Goal: Use online tool/utility: Utilize a website feature to perform a specific function

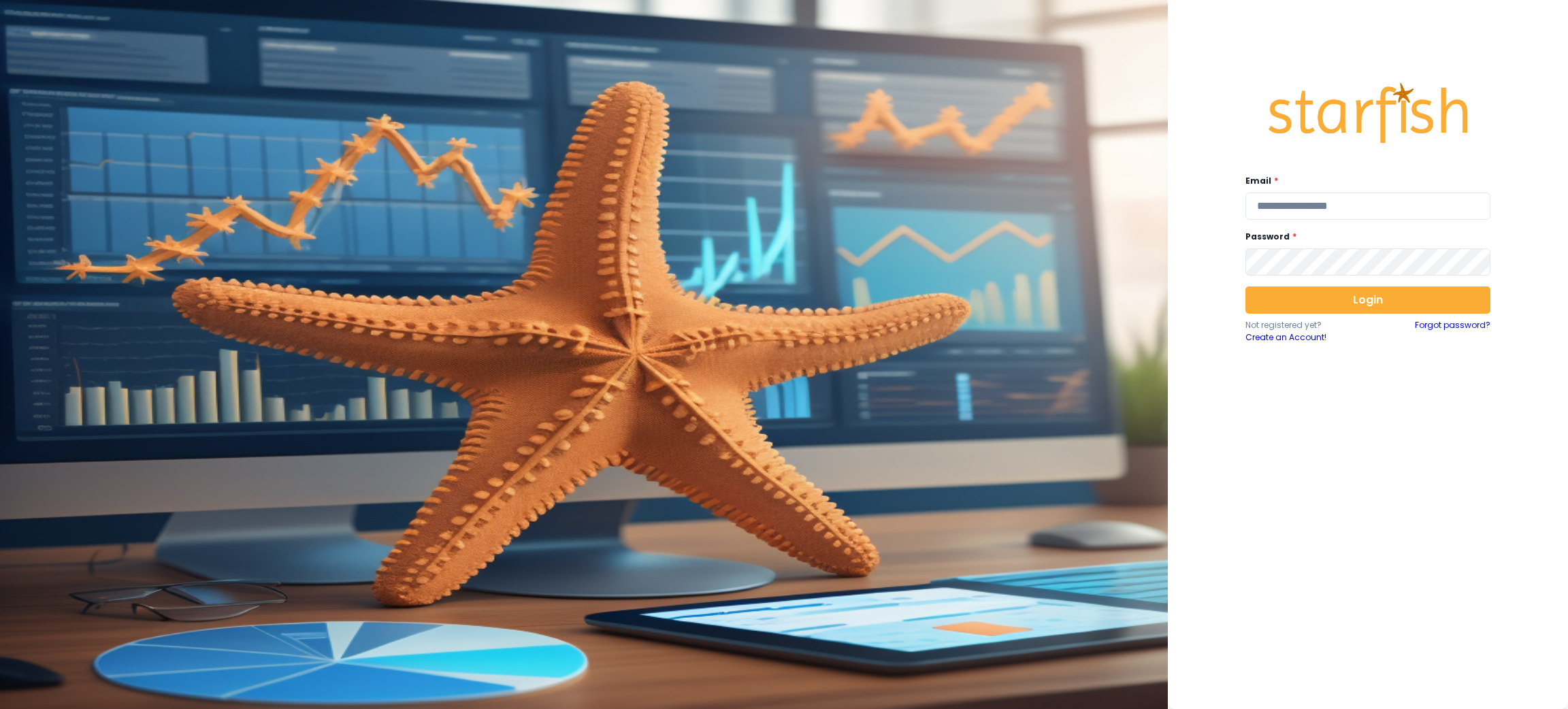
click at [1501, 212] on div "Email * Password * Login Not registered yet? Create an Account! Forgot password?" at bounding box center [1368, 350] width 272 height 588
click at [1446, 208] on input "email" at bounding box center [1367, 206] width 245 height 27
click at [1446, 208] on input "**" at bounding box center [1367, 206] width 245 height 27
type input "**********"
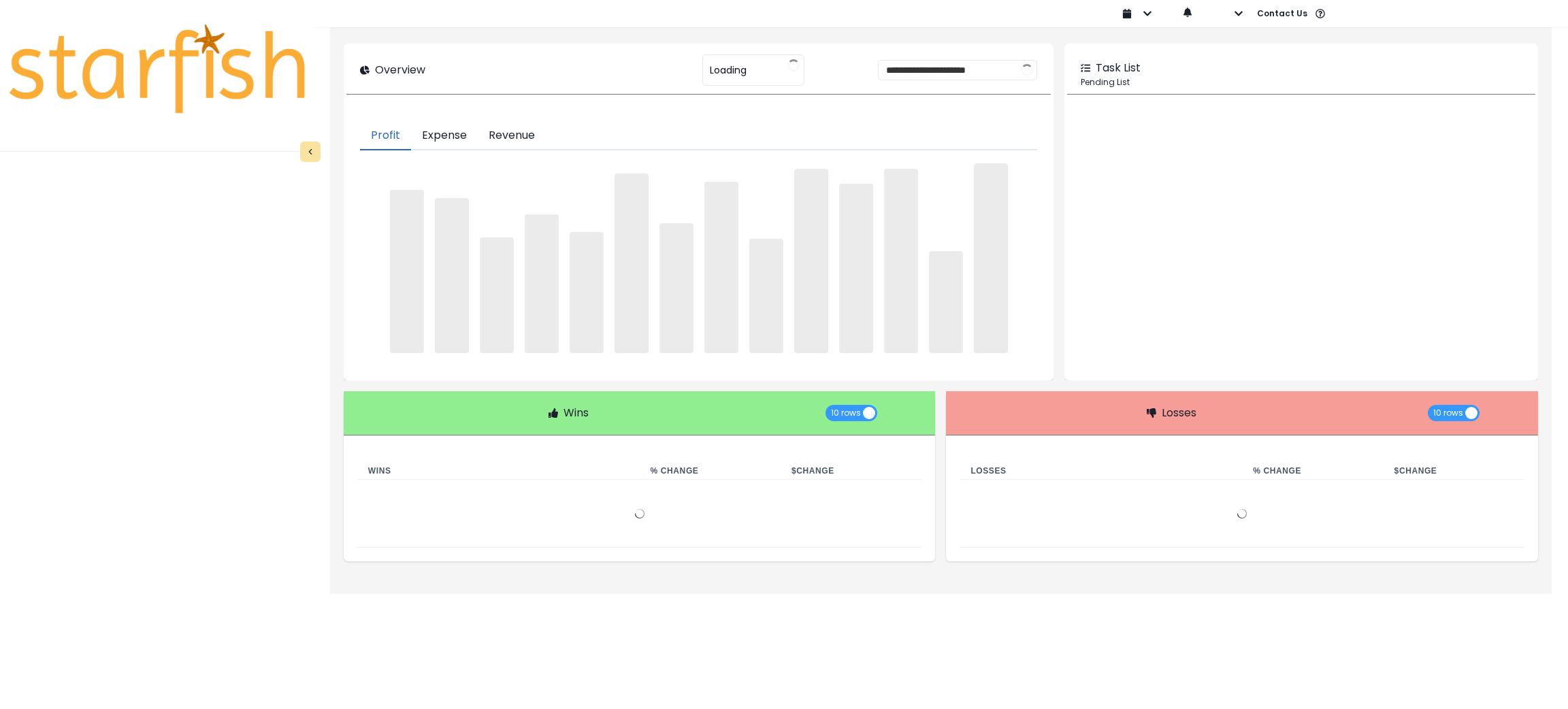
type input "********"
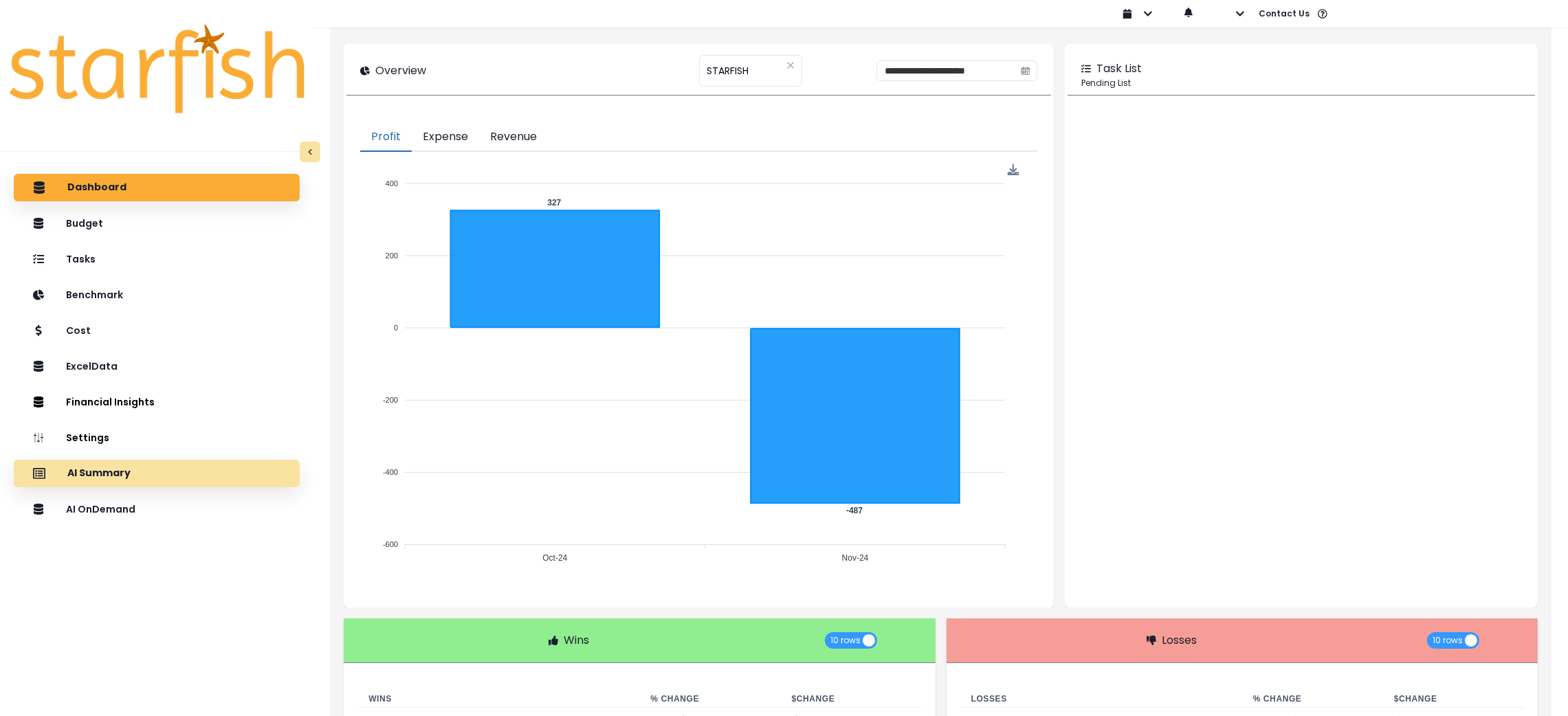
click at [187, 473] on div "AI Summary" at bounding box center [156, 473] width 264 height 29
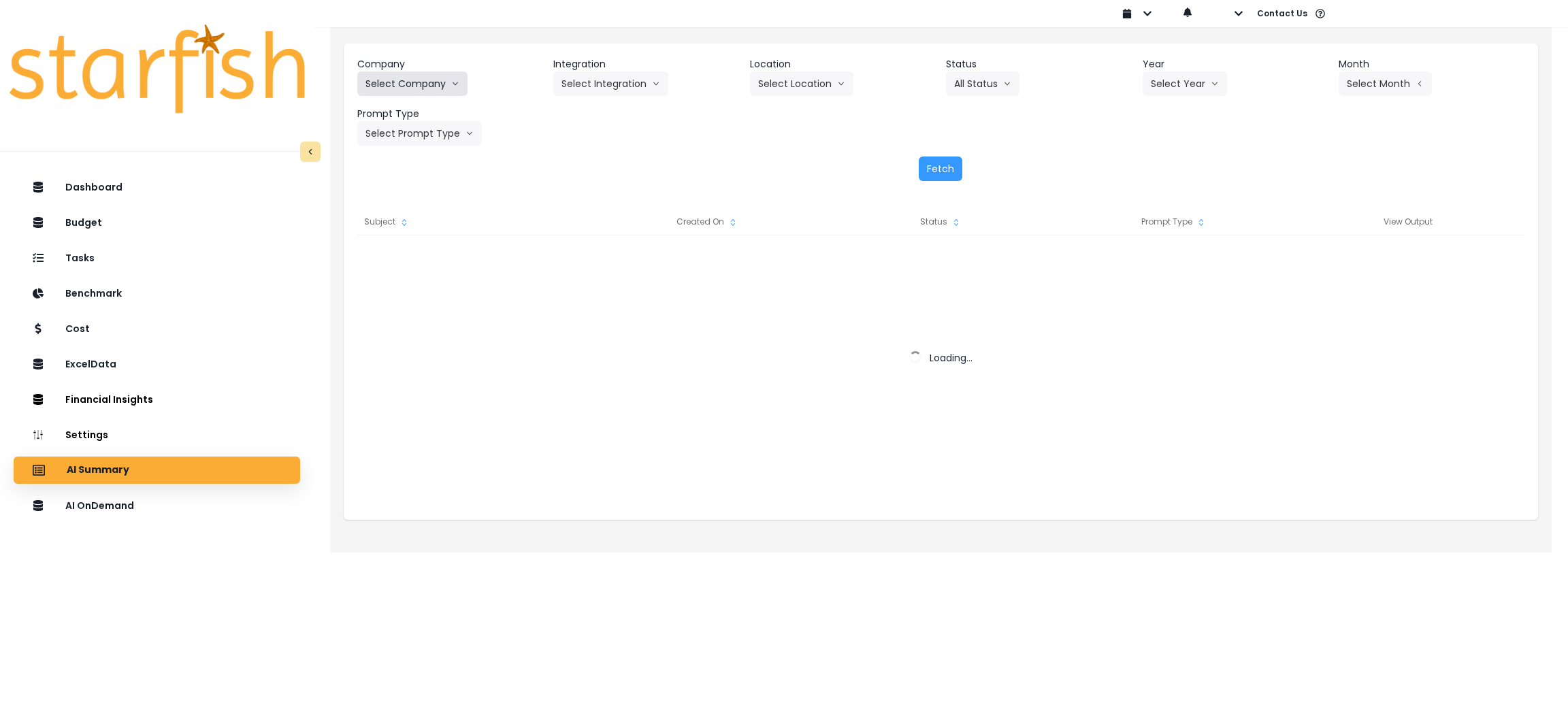
click at [440, 79] on button "Select Company" at bounding box center [412, 83] width 110 height 25
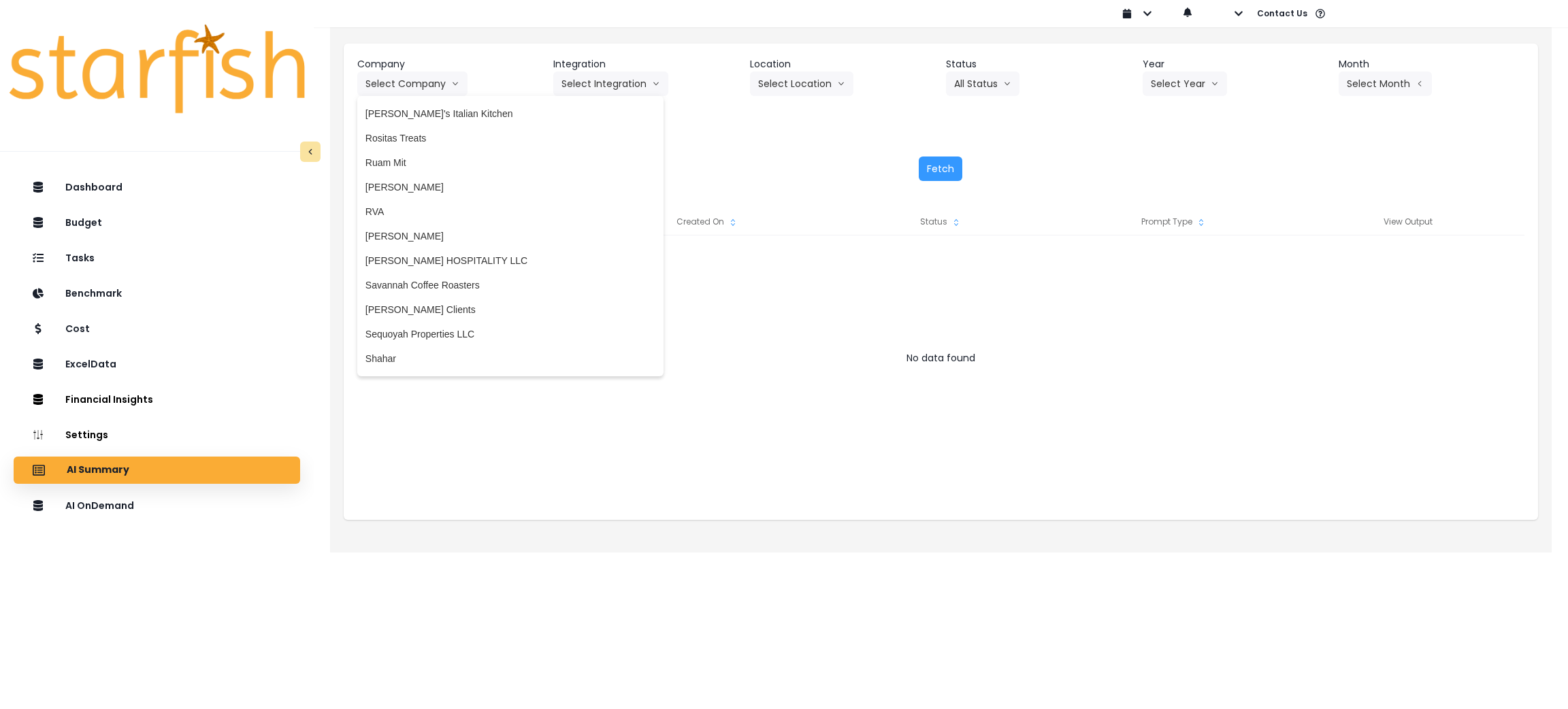
scroll to position [2756, 0]
click at [390, 227] on span "[PERSON_NAME]" at bounding box center [510, 223] width 290 height 13
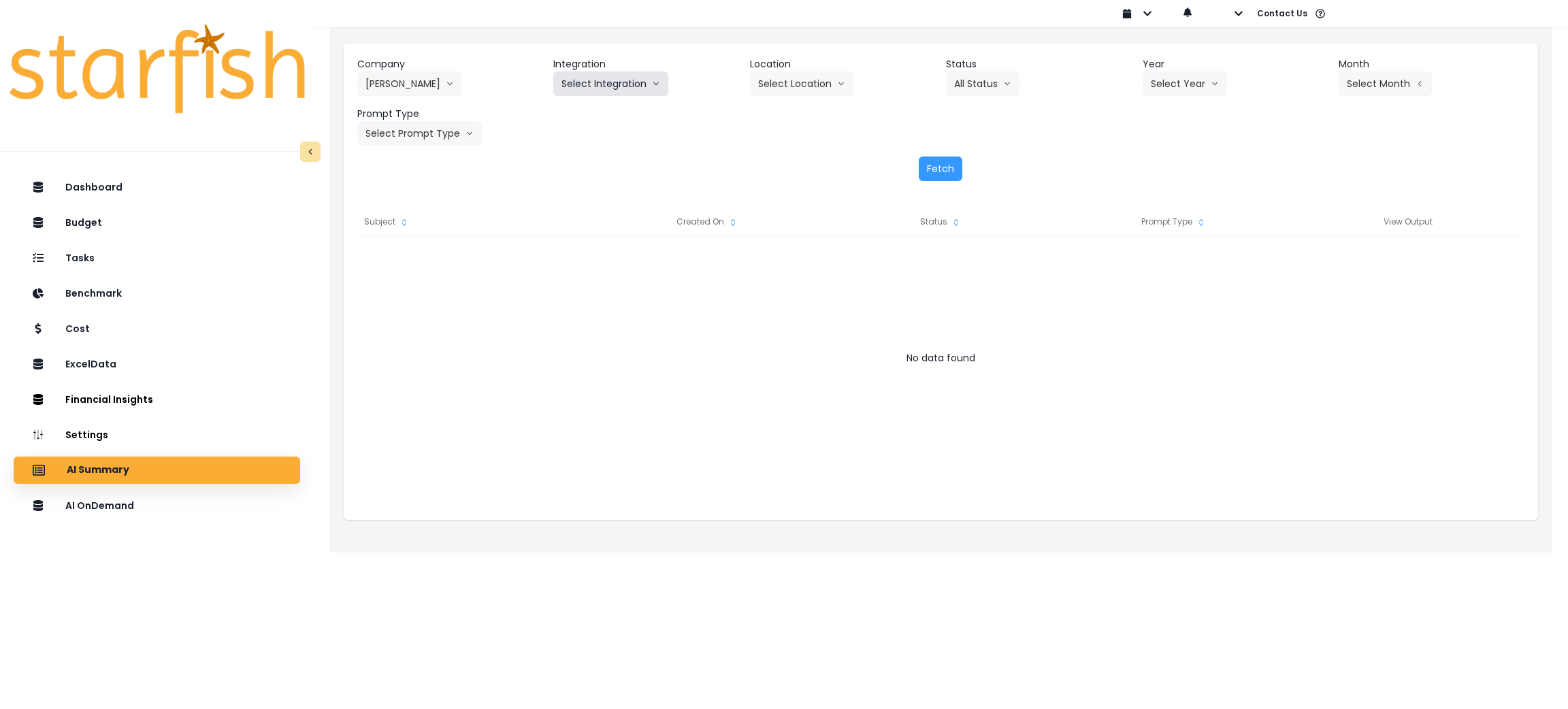
click at [603, 78] on button "Select Integration" at bounding box center [611, 83] width 115 height 25
click at [594, 122] on li "Salernos" at bounding box center [580, 112] width 54 height 25
click at [1153, 88] on button "Select Year" at bounding box center [1184, 83] width 85 height 25
click at [1155, 155] on span "2025" at bounding box center [1161, 161] width 21 height 13
click at [793, 84] on button "Select Location" at bounding box center [802, 83] width 103 height 25
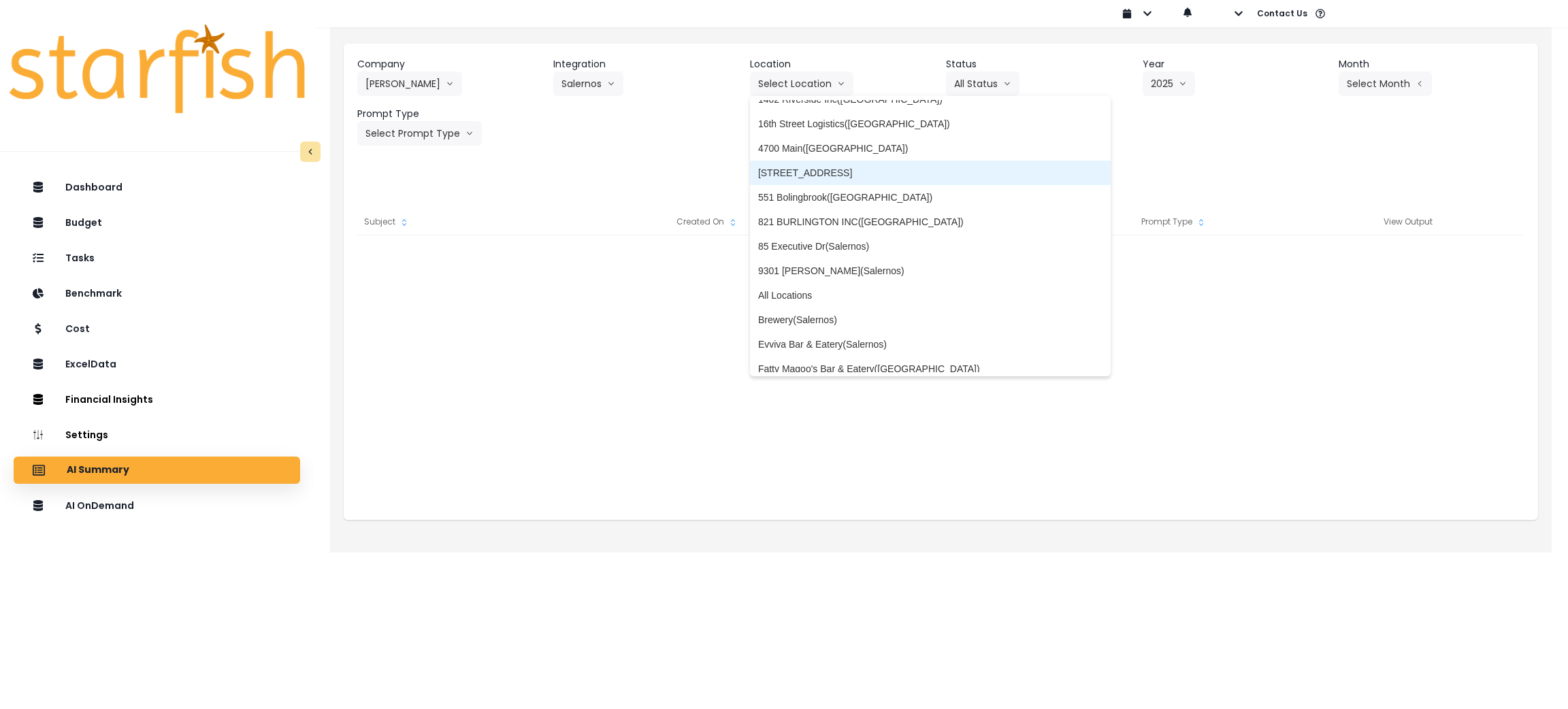
scroll to position [102, 0]
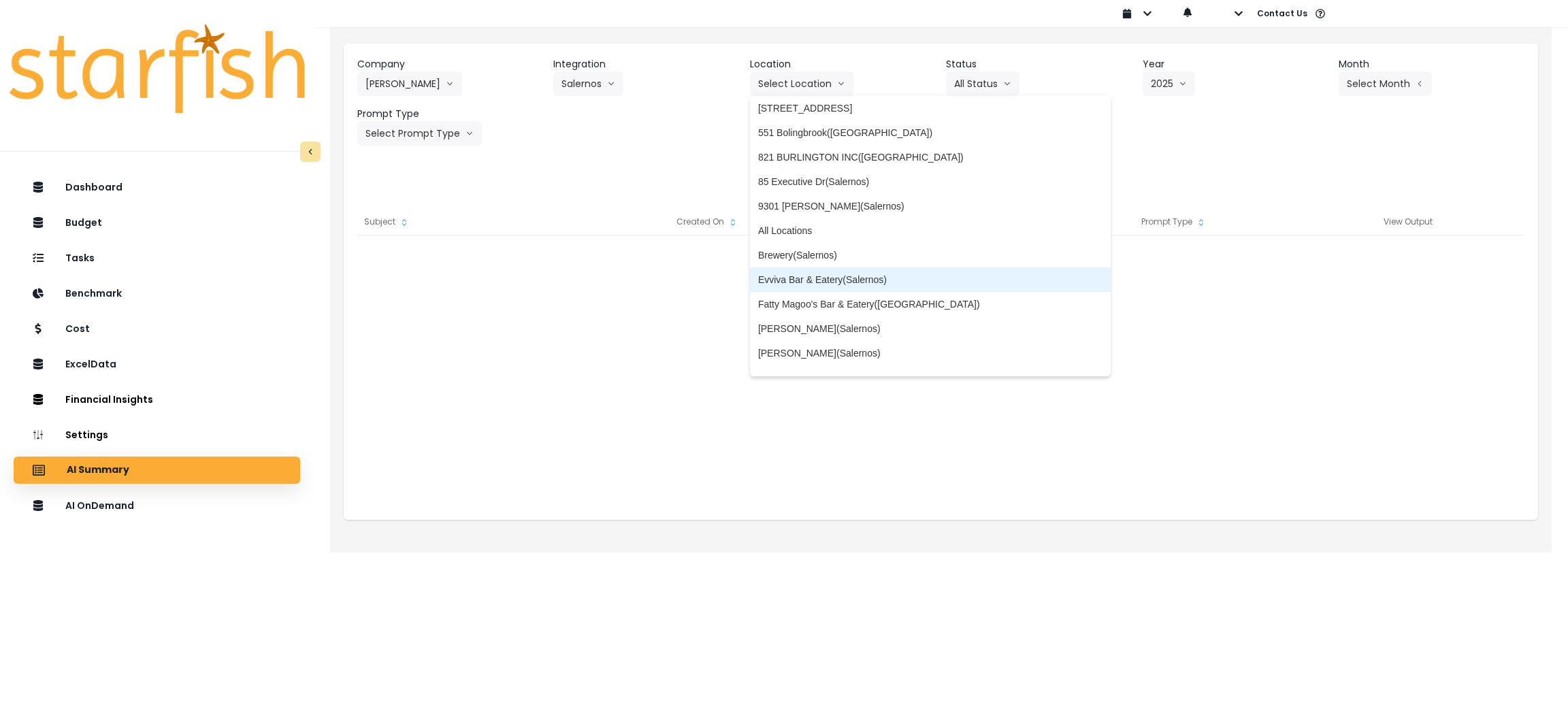
click at [855, 283] on span "Evviva Bar & Eatery(Salernos)" at bounding box center [930, 280] width 345 height 13
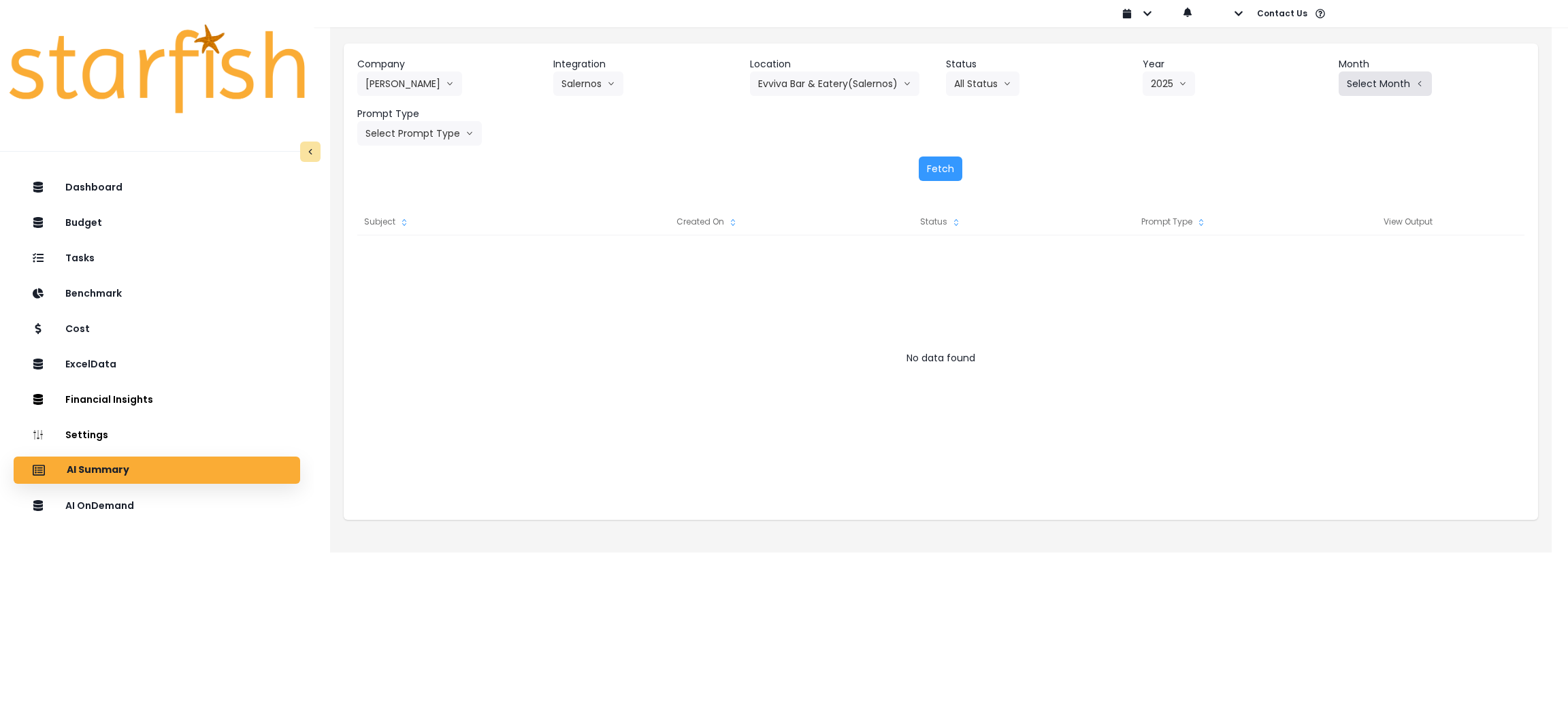
click at [1388, 76] on button "Select Month" at bounding box center [1385, 83] width 94 height 25
click at [1305, 257] on span "Aug" at bounding box center [1317, 259] width 26 height 13
click at [403, 133] on button "Select Prompt Type" at bounding box center [419, 133] width 124 height 25
click at [397, 258] on span "Monthly Summary" at bounding box center [403, 260] width 77 height 13
click at [970, 176] on div "Fetch" at bounding box center [940, 168] width 1167 height 25
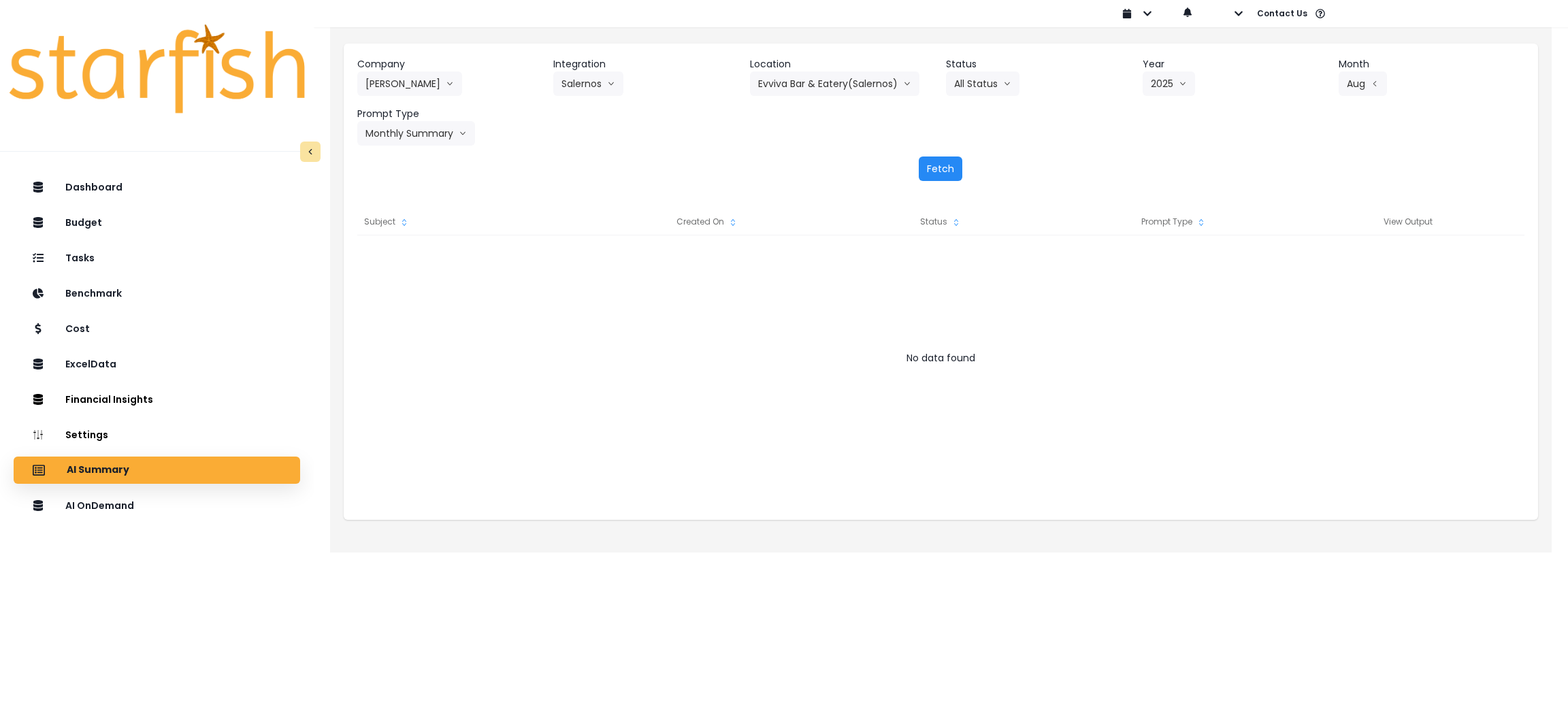
click at [955, 176] on button "Fetch" at bounding box center [940, 168] width 43 height 25
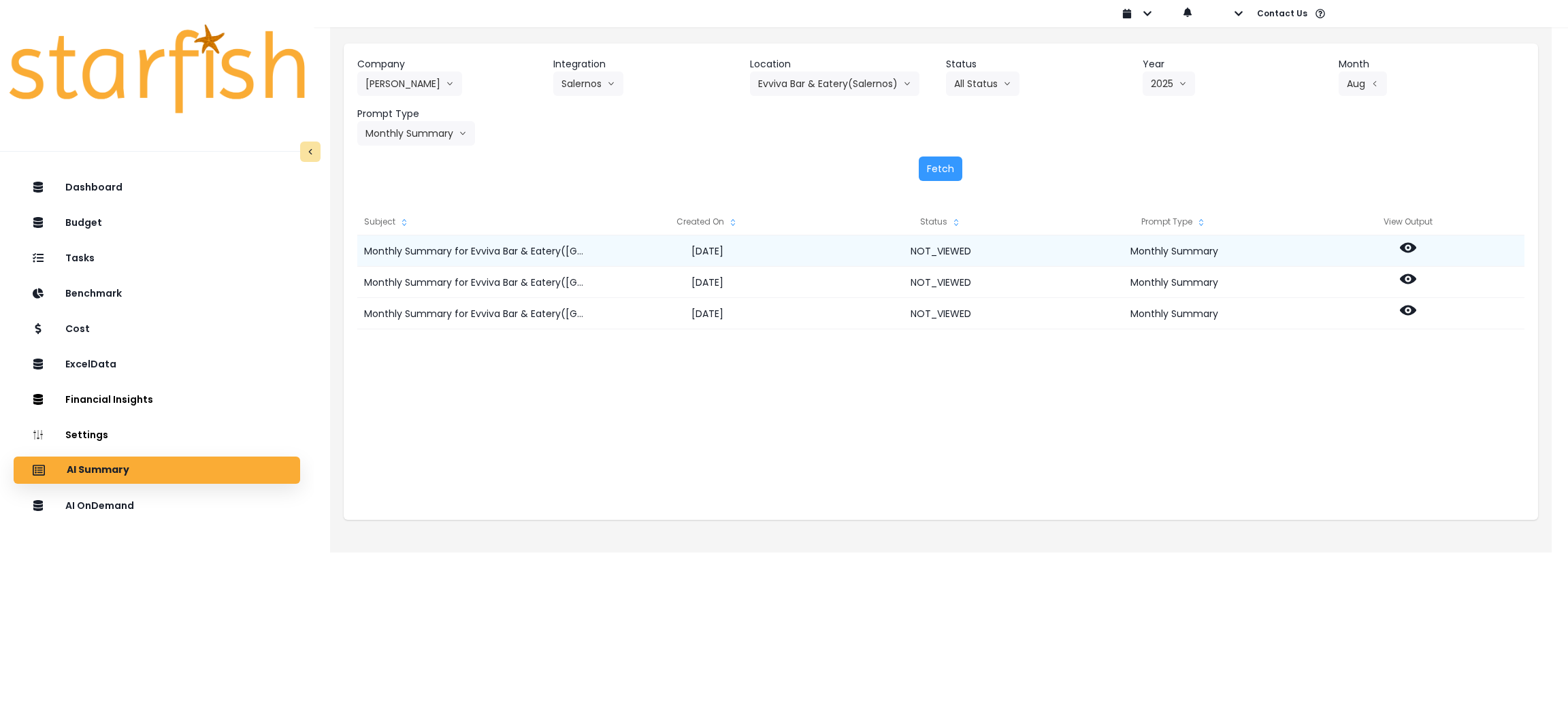
click at [1407, 240] on icon at bounding box center [1408, 248] width 16 height 16
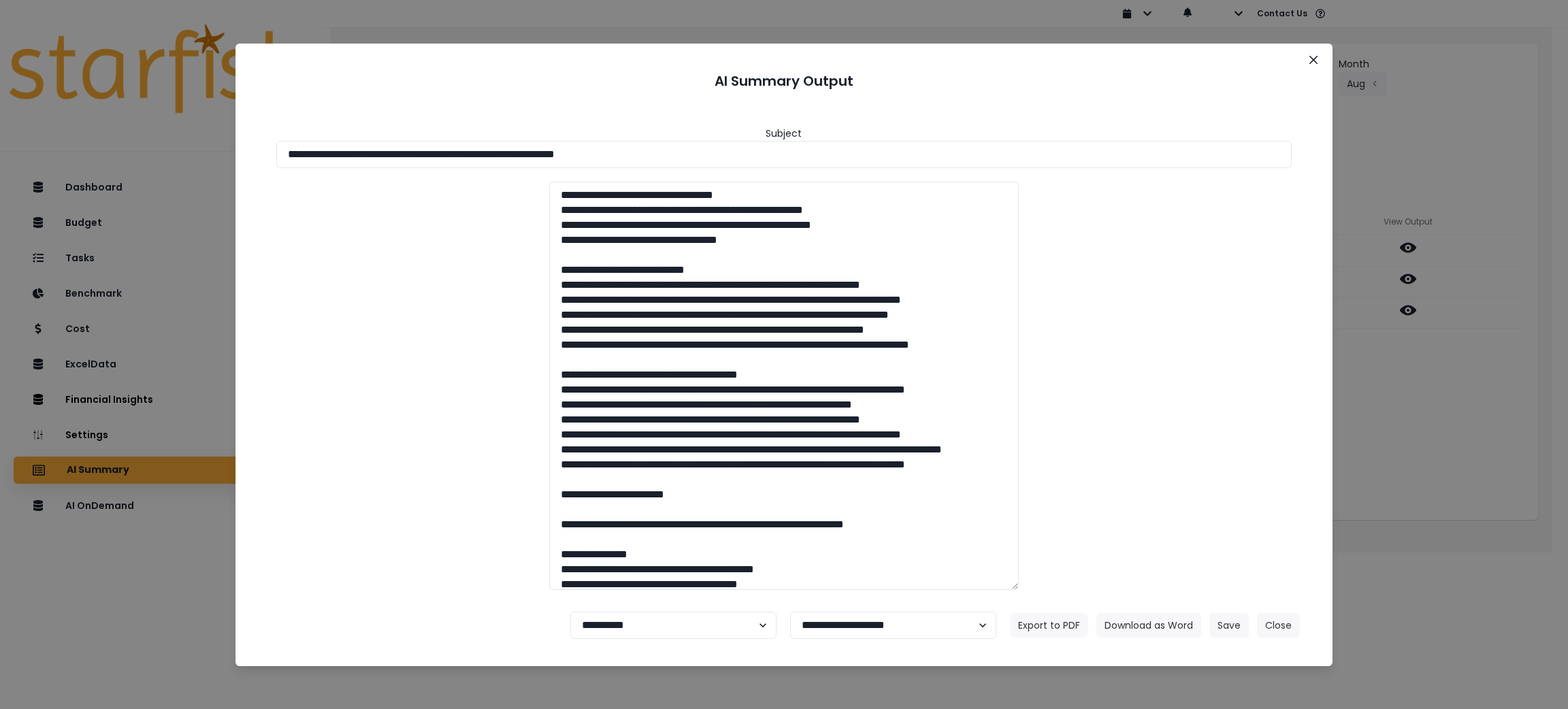
drag, startPoint x: 695, startPoint y: 162, endPoint x: 68, endPoint y: 104, distance: 629.7
click at [68, 104] on div "**********" at bounding box center [784, 354] width 1568 height 709
click at [1161, 614] on button "Download as Word" at bounding box center [1149, 625] width 105 height 25
click at [1263, 371] on div at bounding box center [784, 386] width 1043 height 409
click at [1505, 419] on div "**********" at bounding box center [784, 354] width 1568 height 709
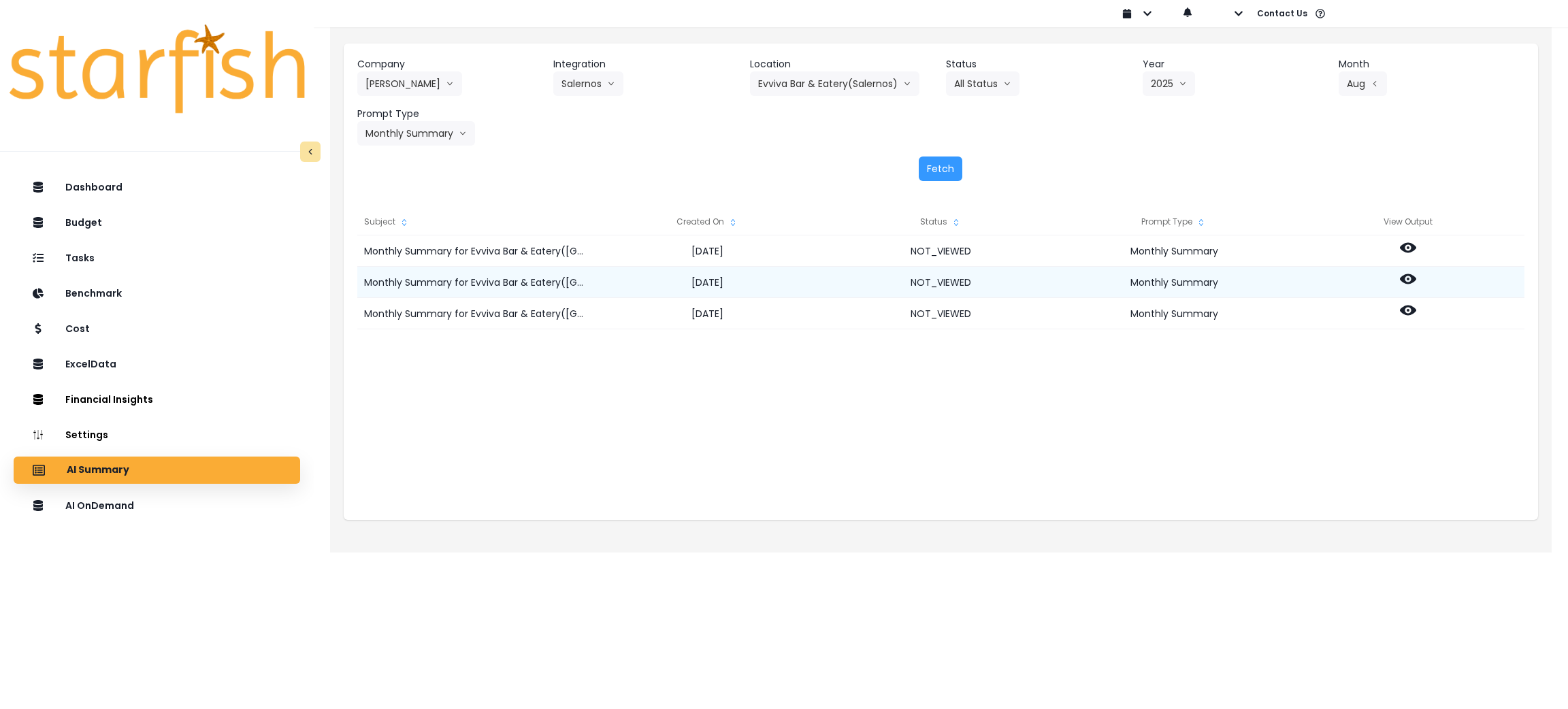
click at [1410, 281] on icon at bounding box center [1408, 279] width 16 height 10
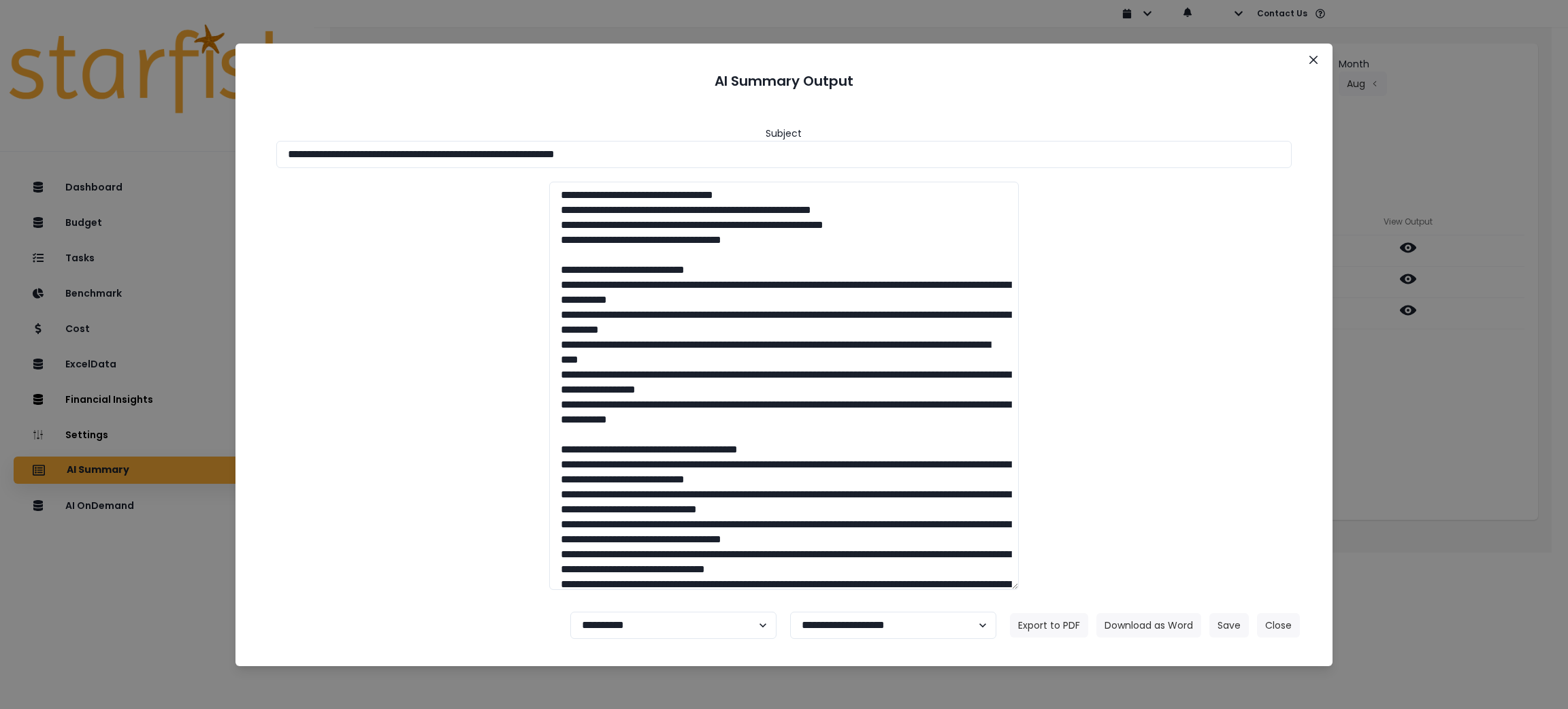
drag, startPoint x: 709, startPoint y: 154, endPoint x: 0, endPoint y: 116, distance: 710.0
click at [0, 116] on div "**********" at bounding box center [784, 354] width 1568 height 709
click at [1114, 609] on footer "**********" at bounding box center [784, 625] width 1065 height 49
click at [1120, 624] on button "Download as Word" at bounding box center [1149, 625] width 105 height 25
drag, startPoint x: 1536, startPoint y: 567, endPoint x: 1435, endPoint y: 418, distance: 180.0
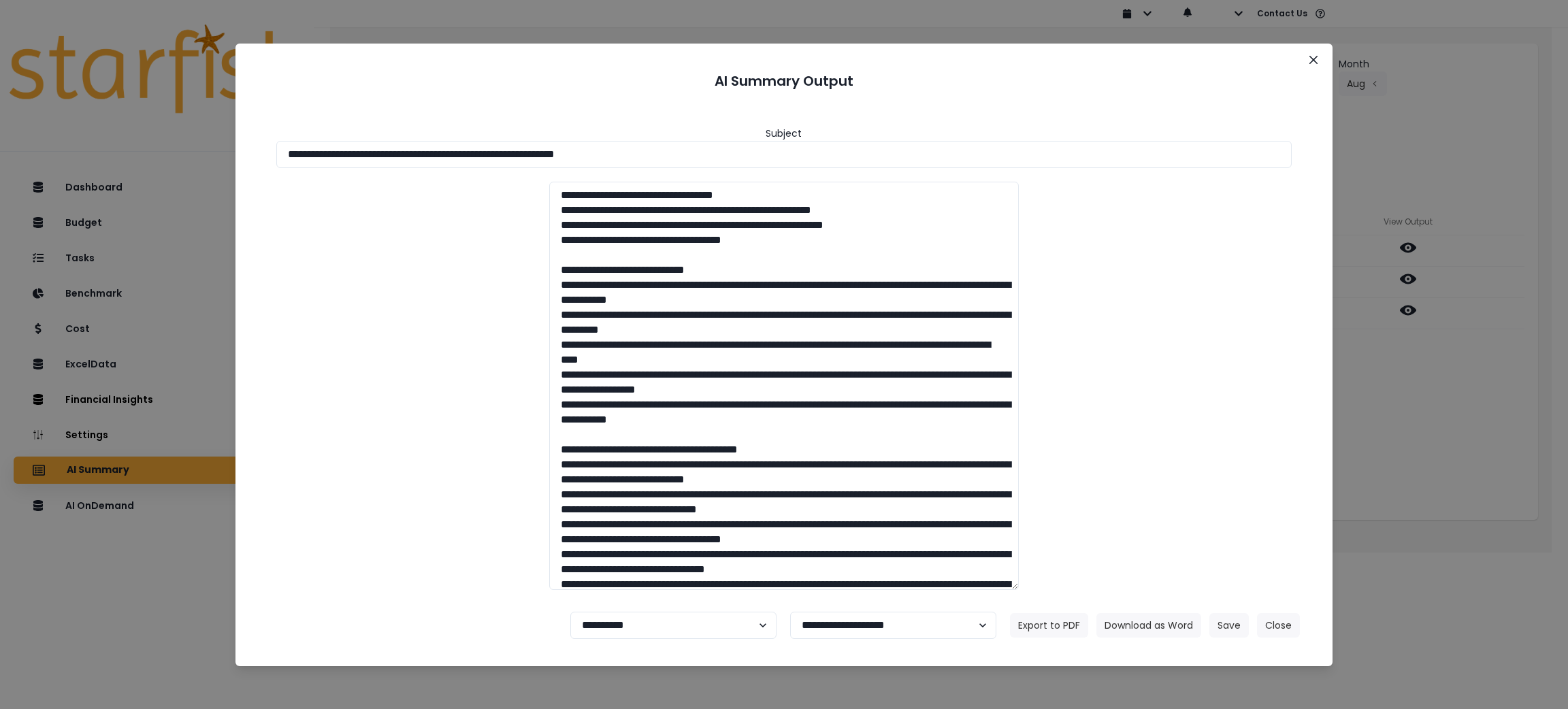
click at [1534, 567] on div "**********" at bounding box center [784, 354] width 1568 height 709
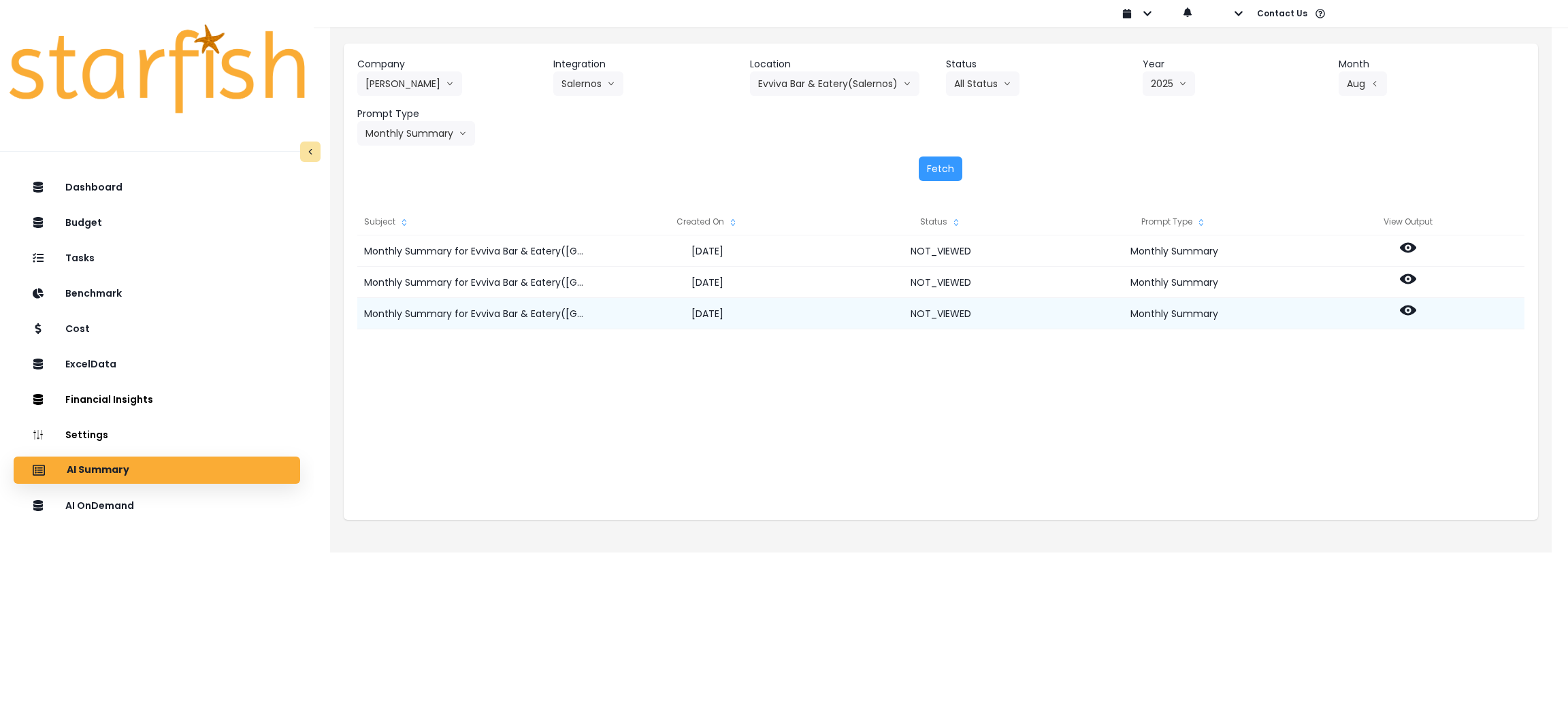
click at [1405, 305] on icon at bounding box center [1408, 311] width 16 height 16
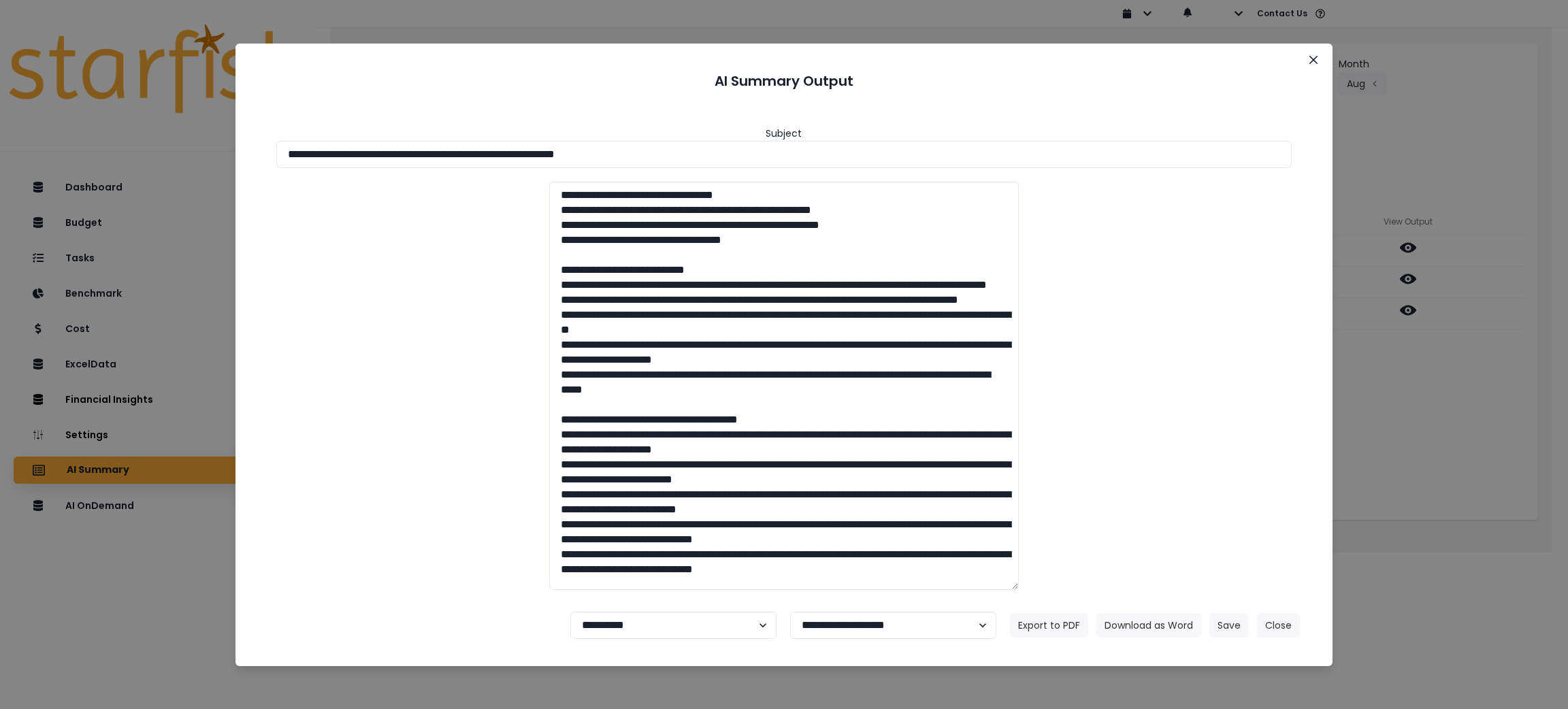
click at [1272, 301] on div at bounding box center [784, 386] width 1043 height 409
click at [1253, 356] on div at bounding box center [784, 386] width 1043 height 409
click at [1157, 187] on div at bounding box center [784, 386] width 1043 height 409
drag, startPoint x: 753, startPoint y: 161, endPoint x: 73, endPoint y: 150, distance: 680.1
click at [73, 150] on div "**********" at bounding box center [784, 354] width 1568 height 709
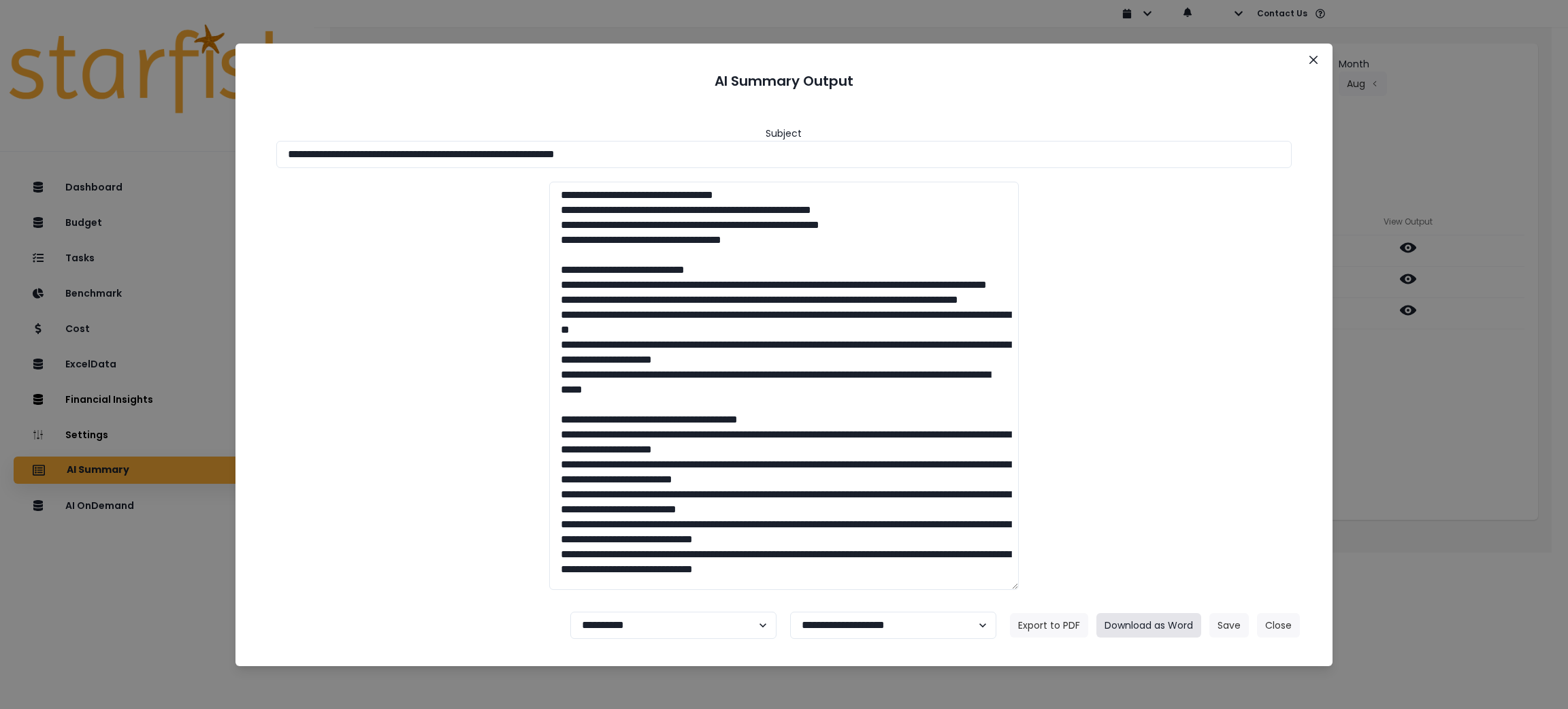
click at [1153, 624] on button "Download as Word" at bounding box center [1149, 625] width 105 height 25
click at [1222, 314] on div at bounding box center [784, 386] width 1043 height 409
click at [1288, 624] on button "Close" at bounding box center [1278, 625] width 43 height 25
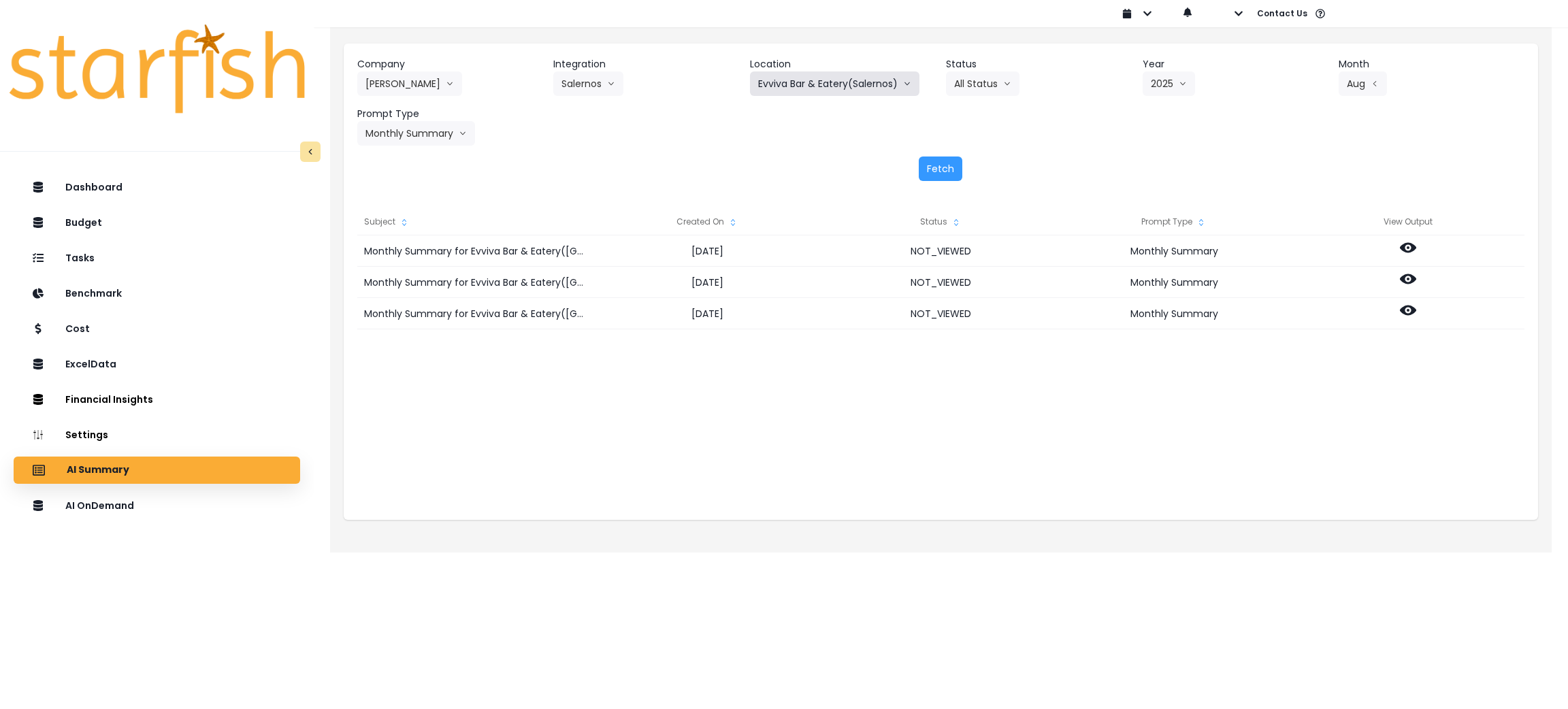
click at [794, 81] on button "Evviva Bar & Eatery(Salernos)" at bounding box center [835, 83] width 169 height 25
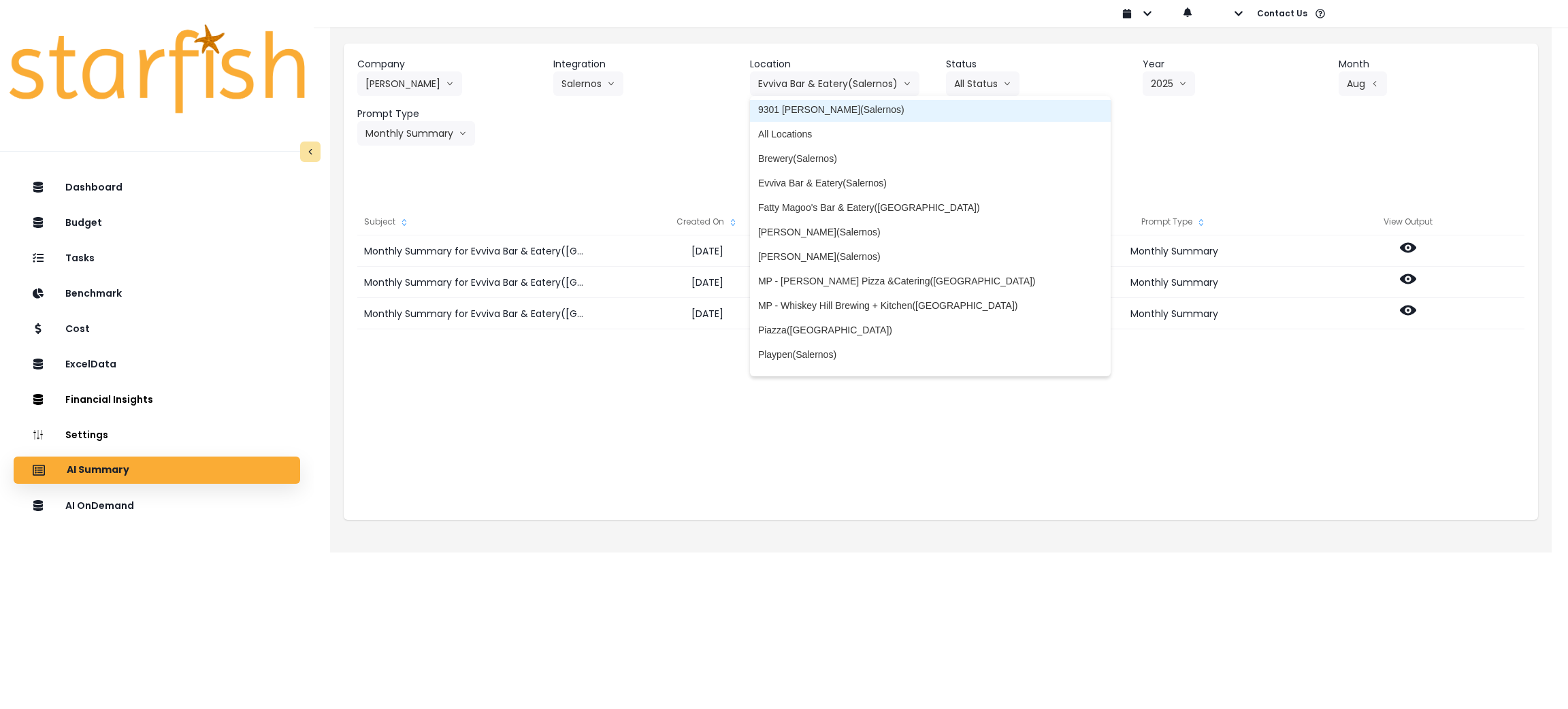
scroll to position [204, 0]
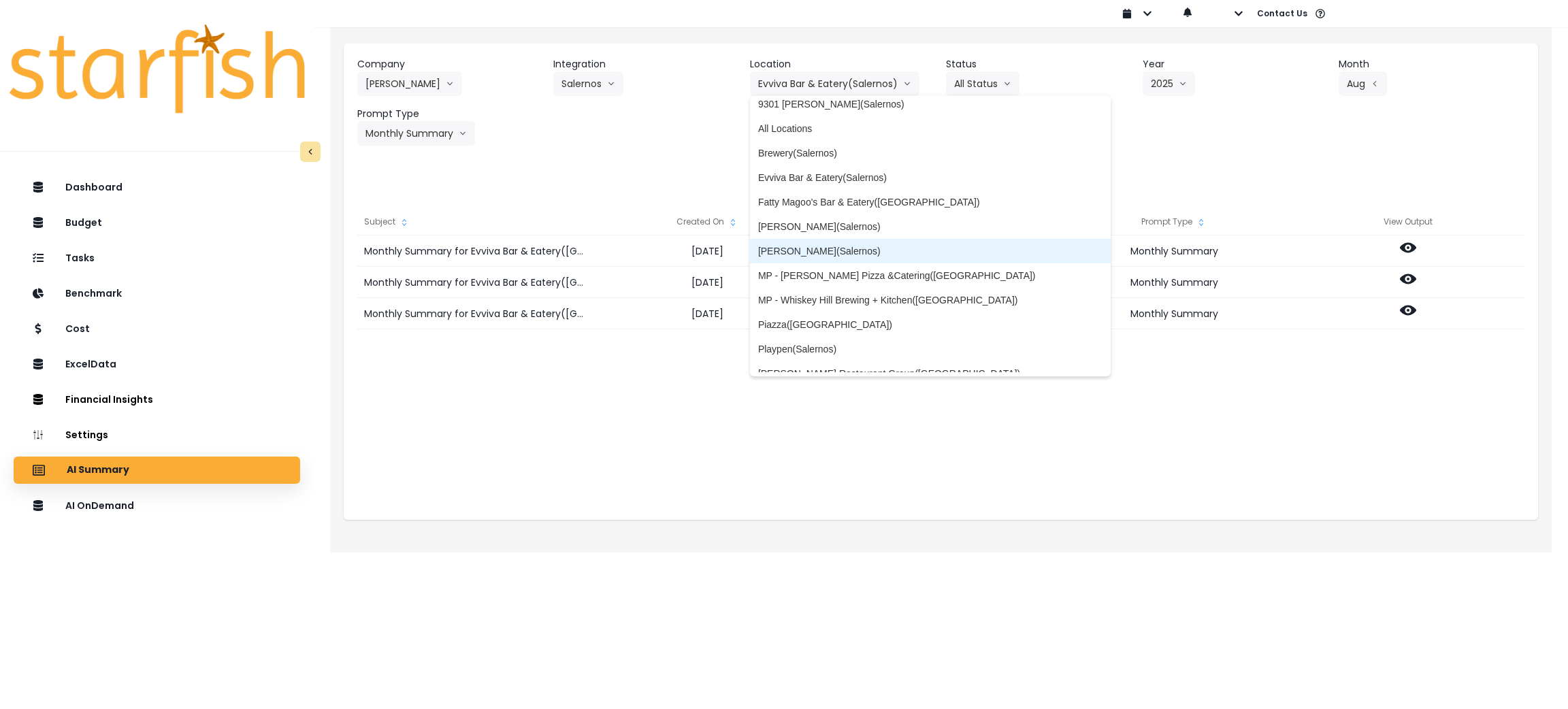
click at [801, 252] on span "[PERSON_NAME](Salernos)" at bounding box center [930, 251] width 345 height 13
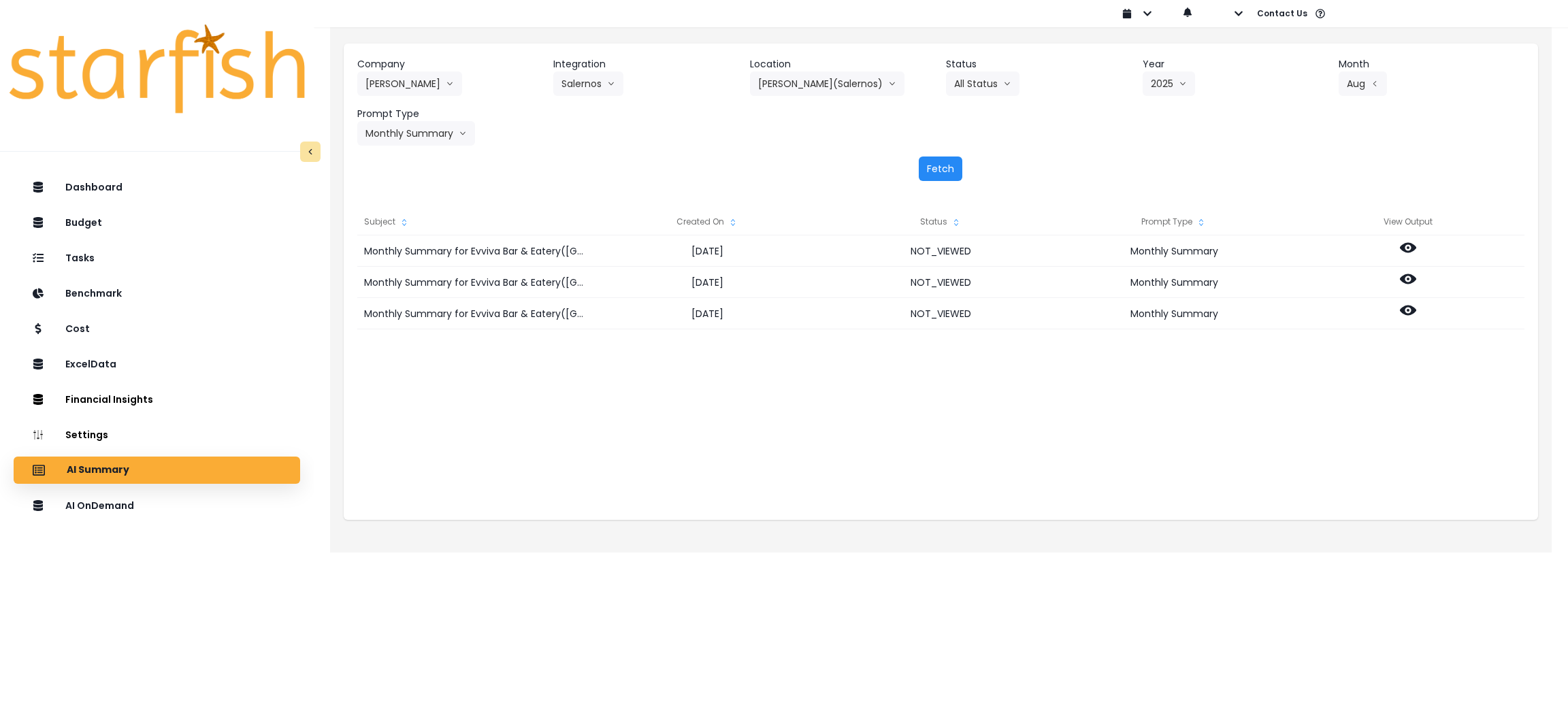
click at [924, 170] on button "Fetch" at bounding box center [940, 168] width 43 height 25
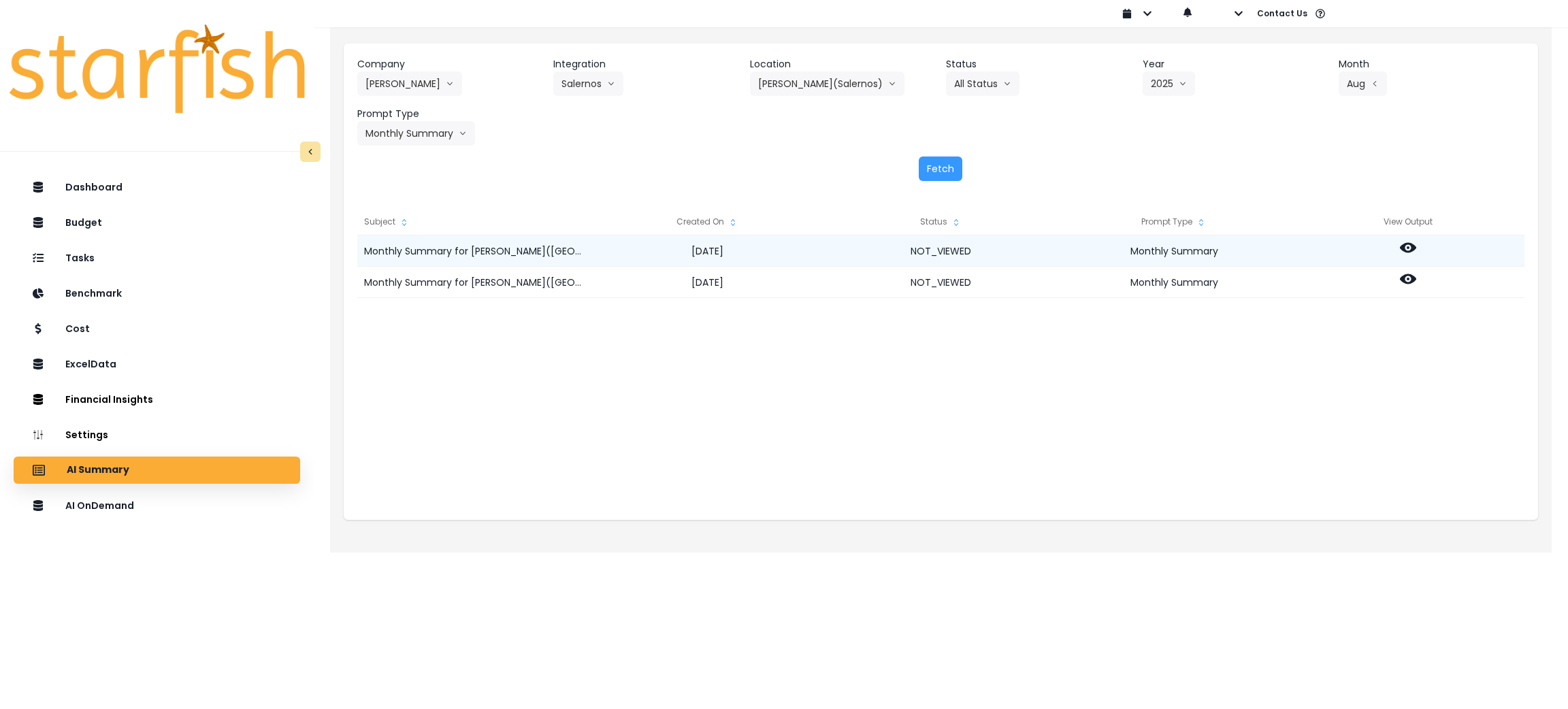
click at [1407, 249] on circle at bounding box center [1408, 248] width 3 height 3
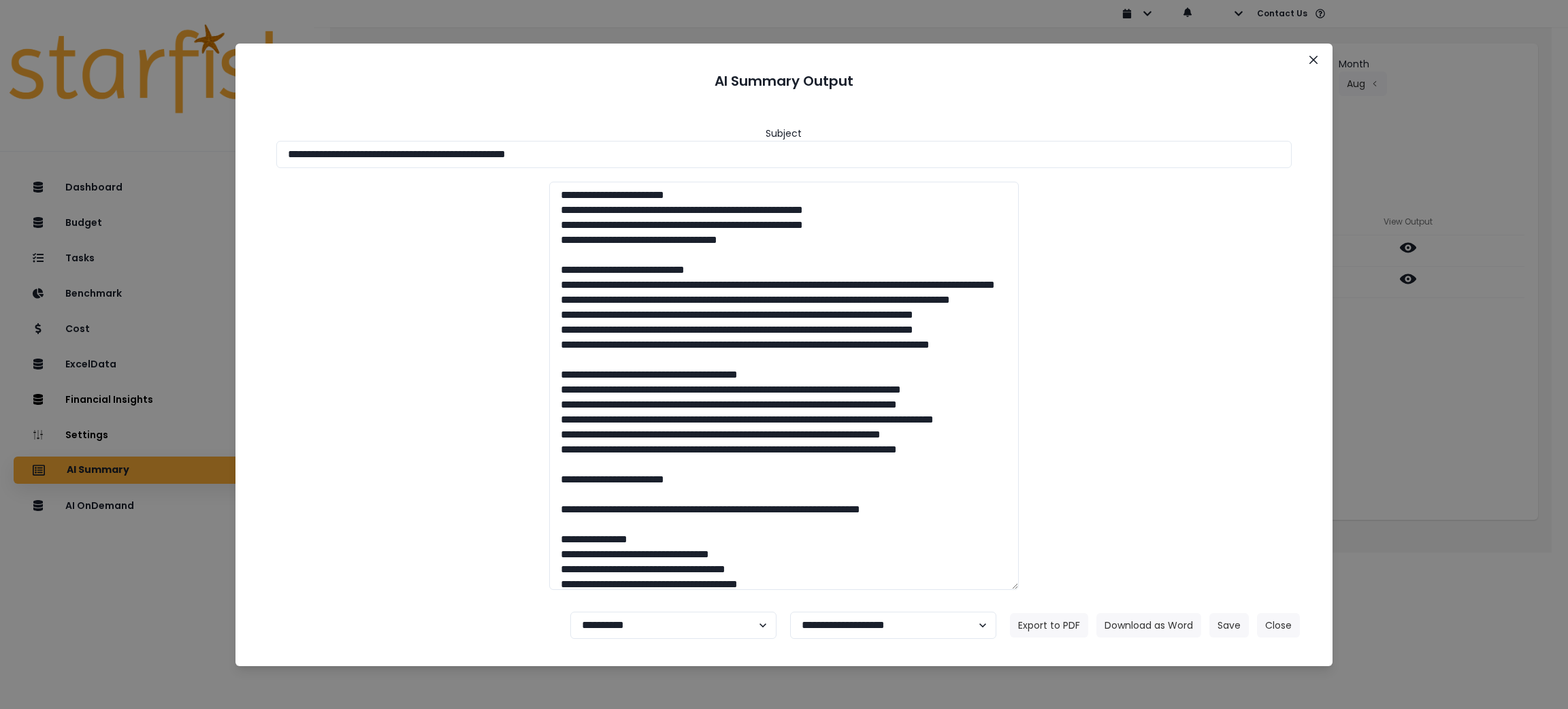
drag, startPoint x: 675, startPoint y: 150, endPoint x: 48, endPoint y: 142, distance: 627.1
click at [48, 142] on div "**********" at bounding box center [784, 354] width 1568 height 709
click at [1146, 619] on button "Download as Word" at bounding box center [1149, 625] width 105 height 25
click at [1288, 627] on button "Close" at bounding box center [1278, 625] width 43 height 25
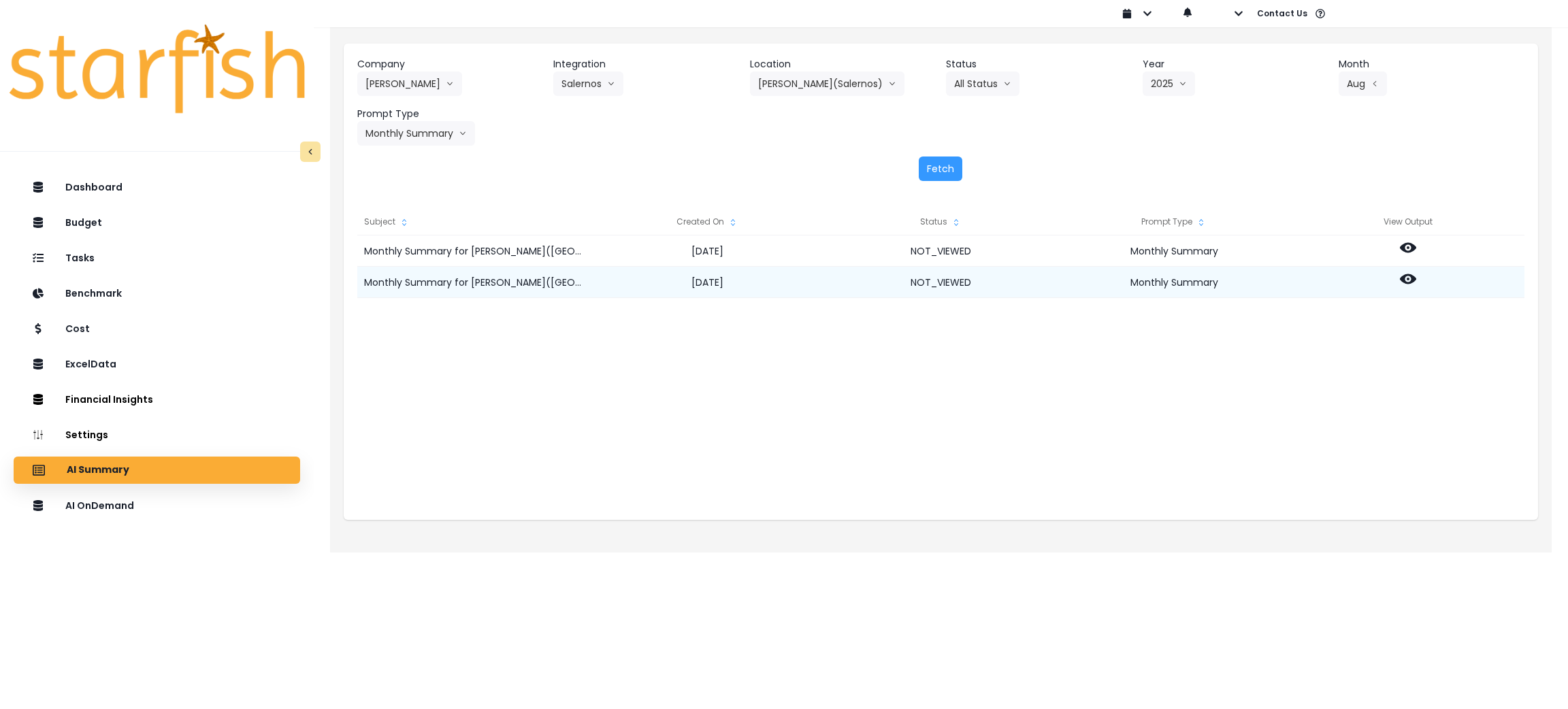
click at [1405, 281] on icon at bounding box center [1408, 279] width 16 height 10
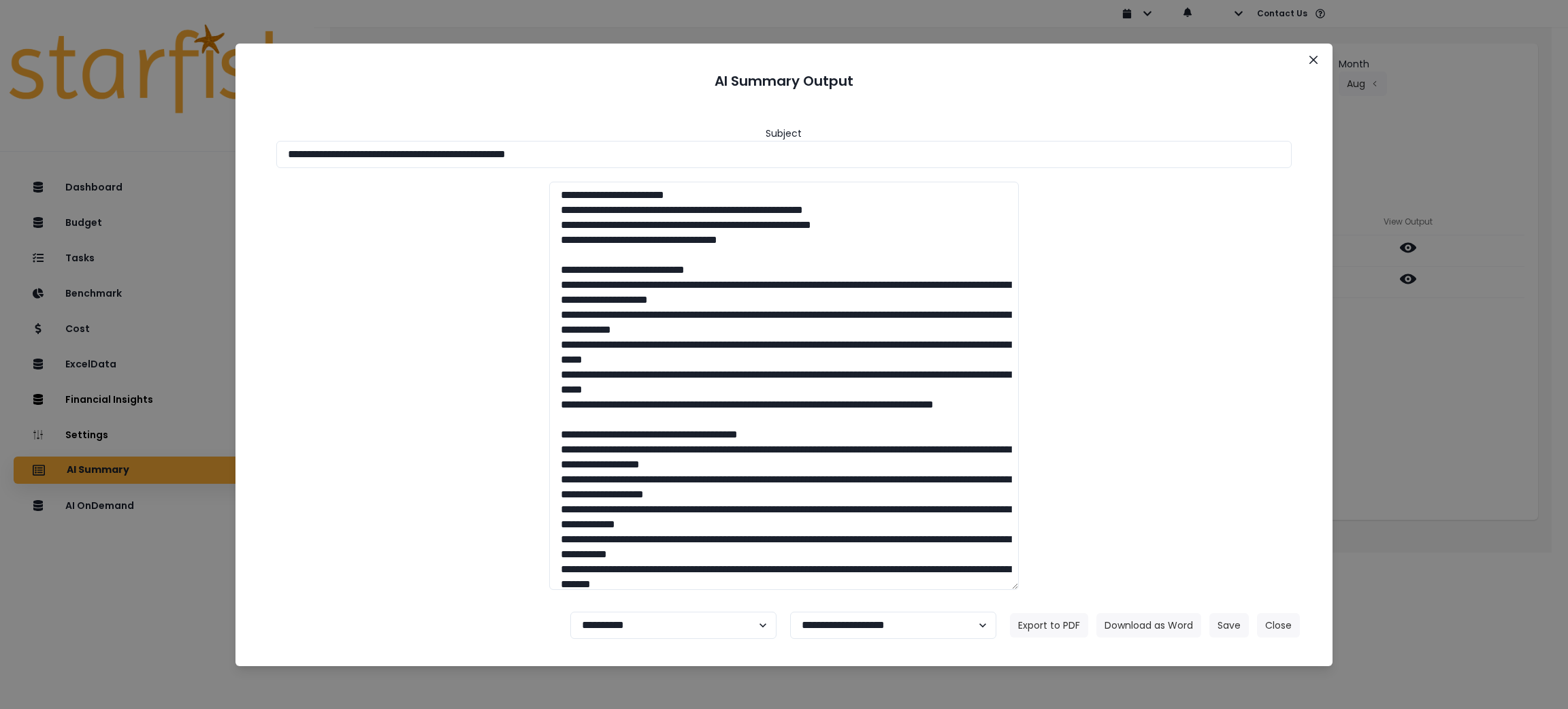
drag, startPoint x: 742, startPoint y: 167, endPoint x: 35, endPoint y: 61, distance: 714.9
click at [35, 61] on div "**********" at bounding box center [784, 354] width 1568 height 709
click at [1150, 625] on button "Download as Word" at bounding box center [1149, 625] width 105 height 25
click at [1279, 632] on button "Close" at bounding box center [1278, 625] width 43 height 25
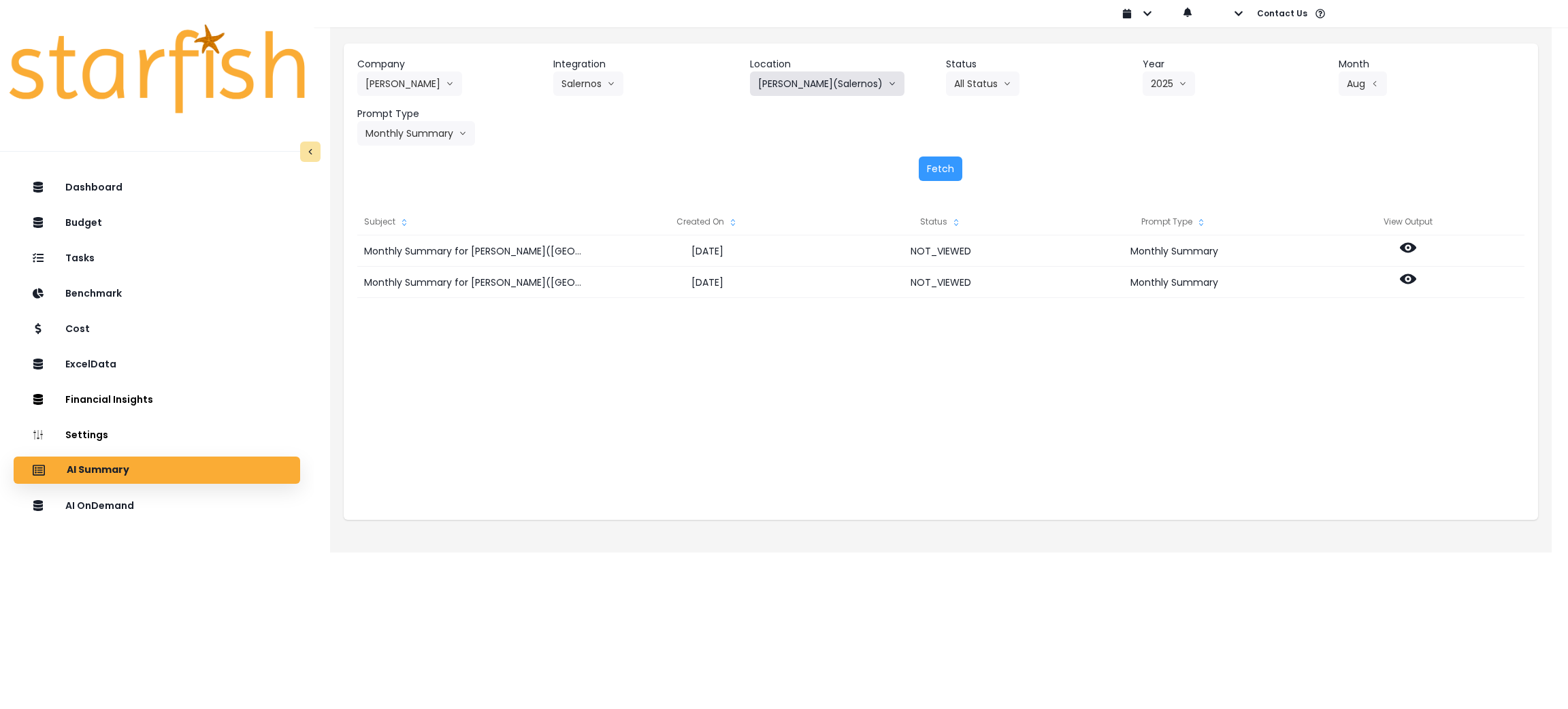
click at [789, 83] on button "[PERSON_NAME](Salernos)" at bounding box center [827, 83] width 154 height 25
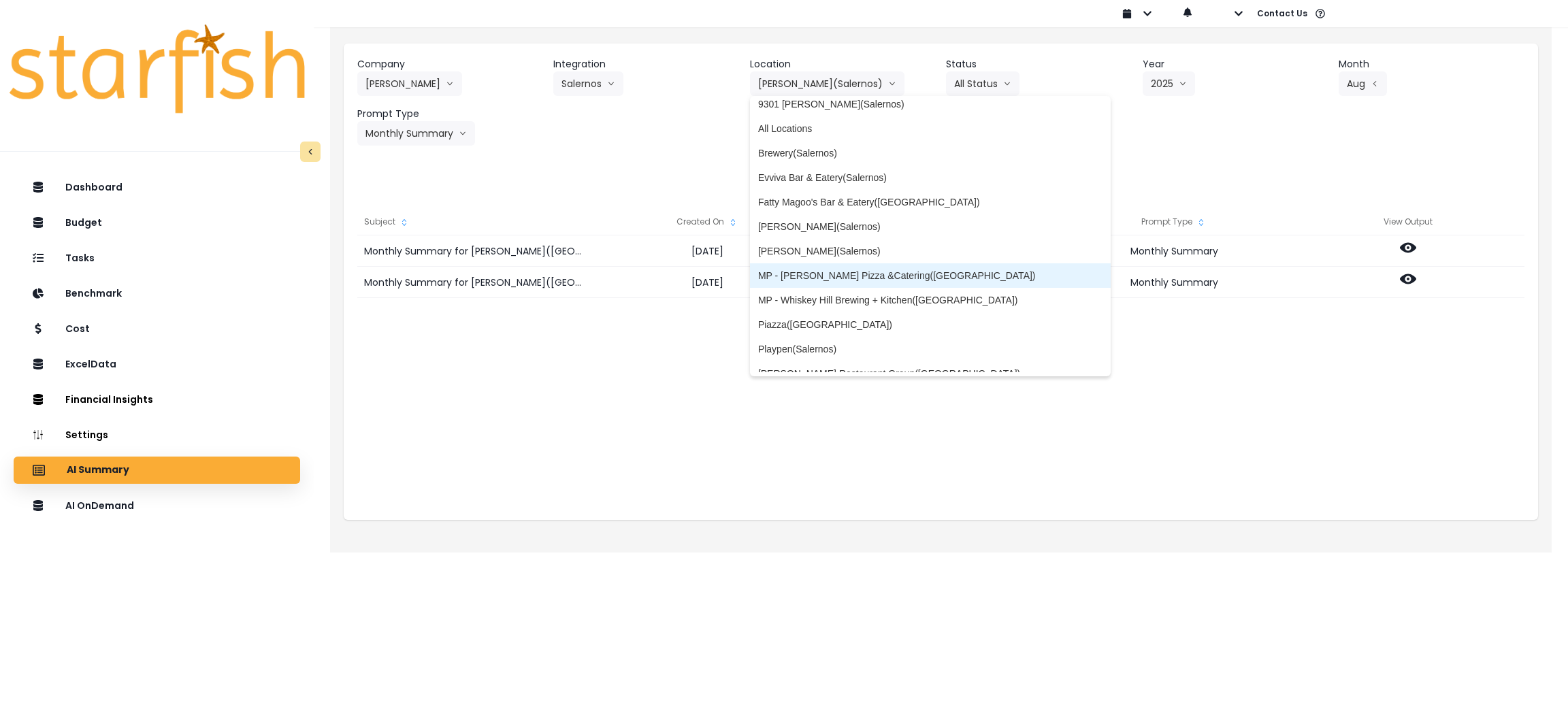
click at [899, 271] on span "MP - [PERSON_NAME] Pizza &Catering([GEOGRAPHIC_DATA])" at bounding box center [930, 276] width 345 height 13
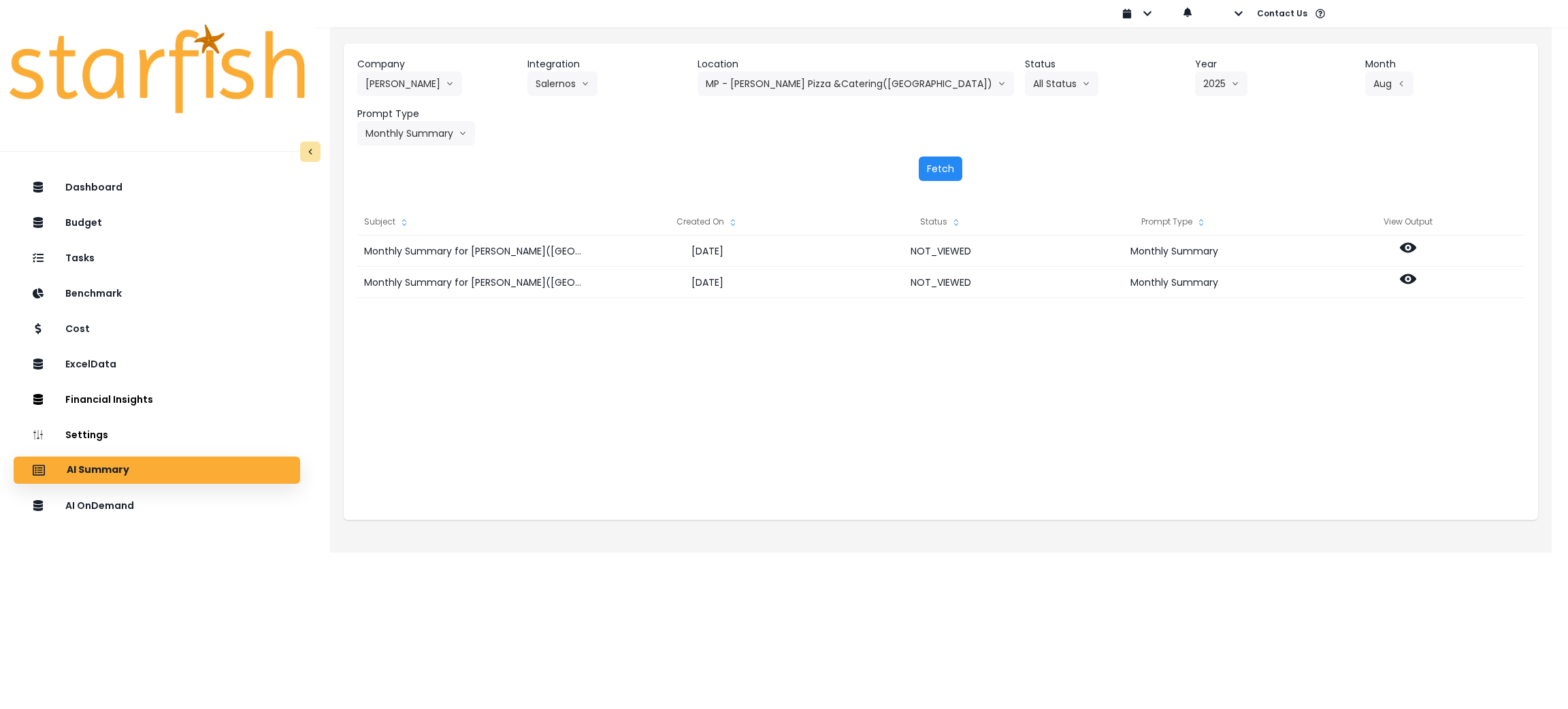
click at [947, 173] on button "Fetch" at bounding box center [940, 168] width 43 height 25
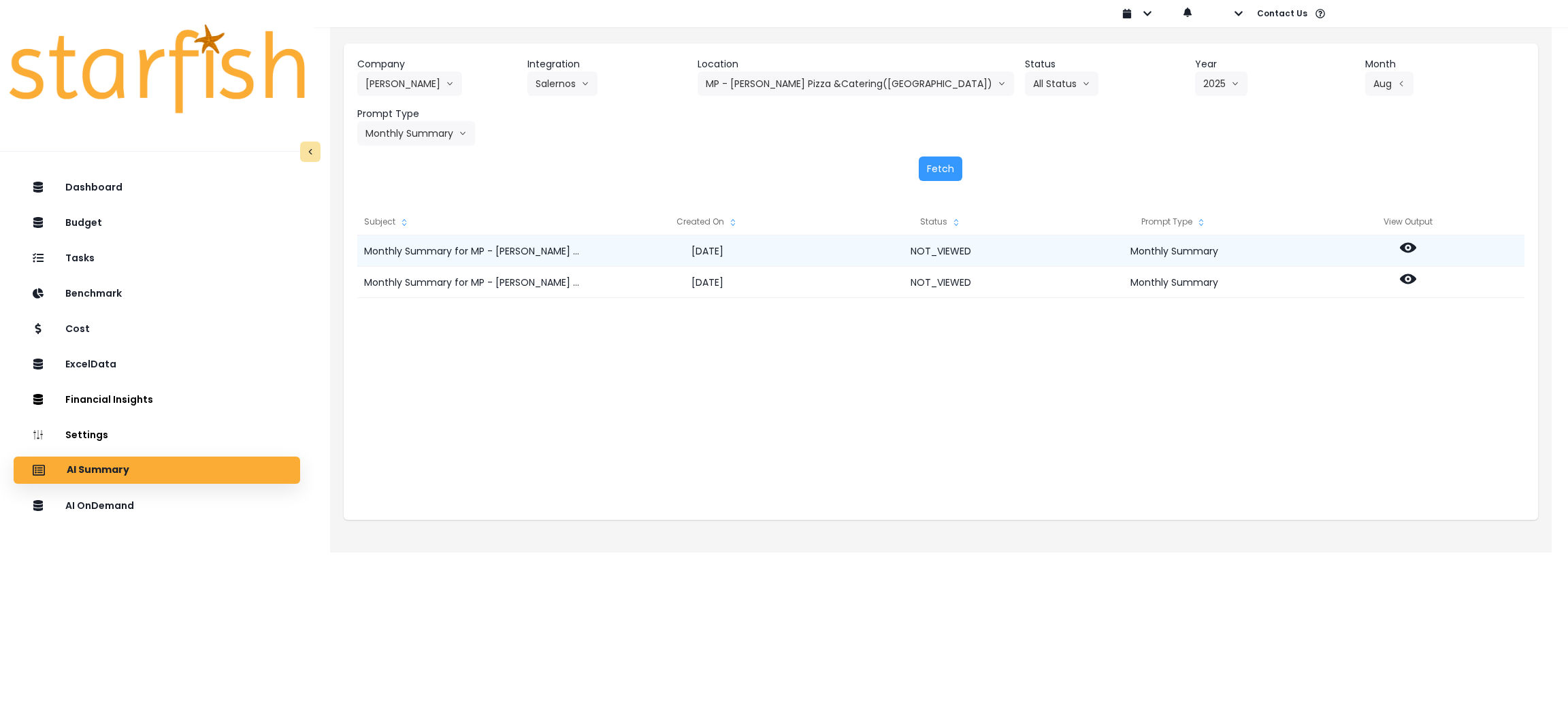
click at [1402, 246] on icon at bounding box center [1408, 249] width 16 height 10
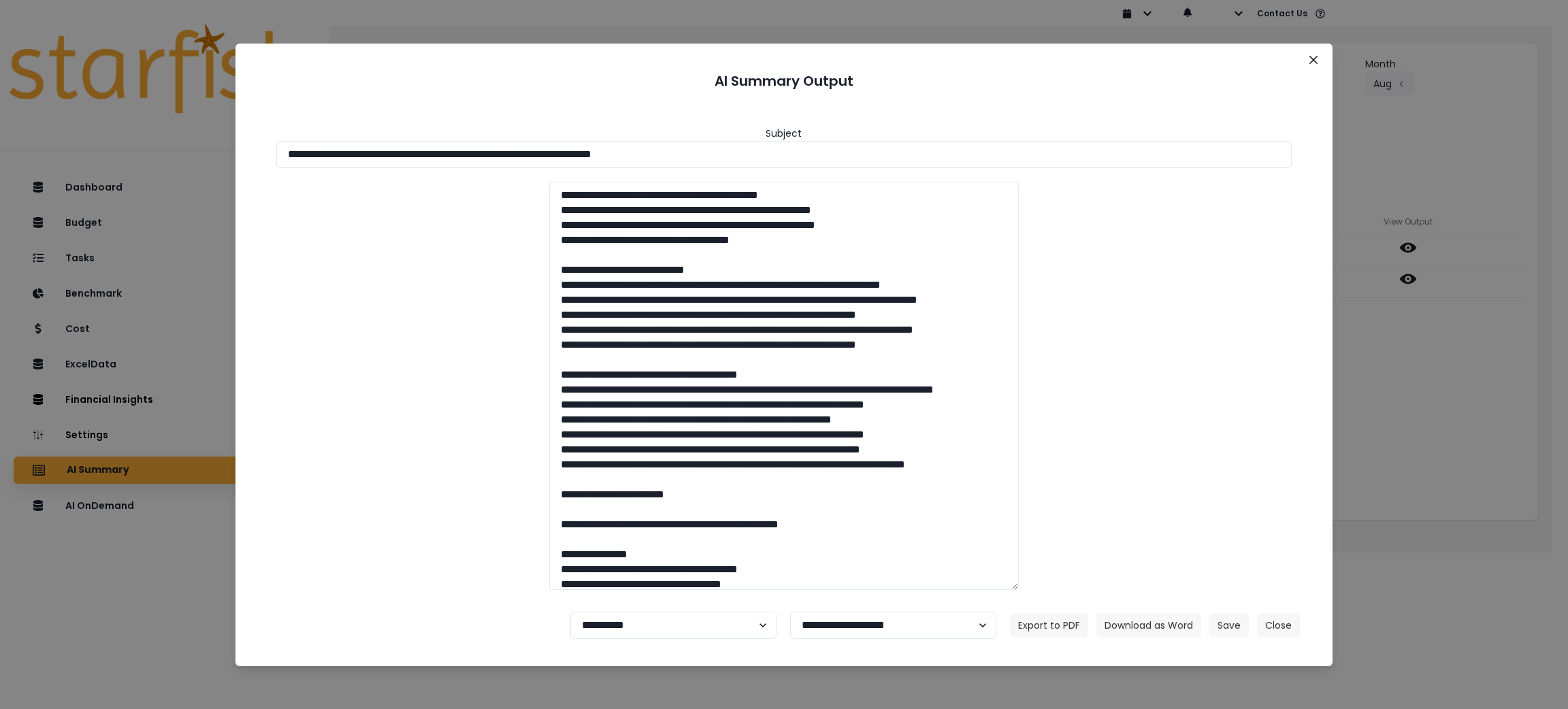
drag, startPoint x: 766, startPoint y: 147, endPoint x: 21, endPoint y: 138, distance: 745.1
click at [26, 138] on div "**********" at bounding box center [784, 354] width 1568 height 709
drag, startPoint x: 1268, startPoint y: 404, endPoint x: 1233, endPoint y: 469, distance: 73.8
click at [1268, 404] on div at bounding box center [784, 386] width 1043 height 409
click at [1141, 623] on button "Download as Word" at bounding box center [1149, 625] width 105 height 25
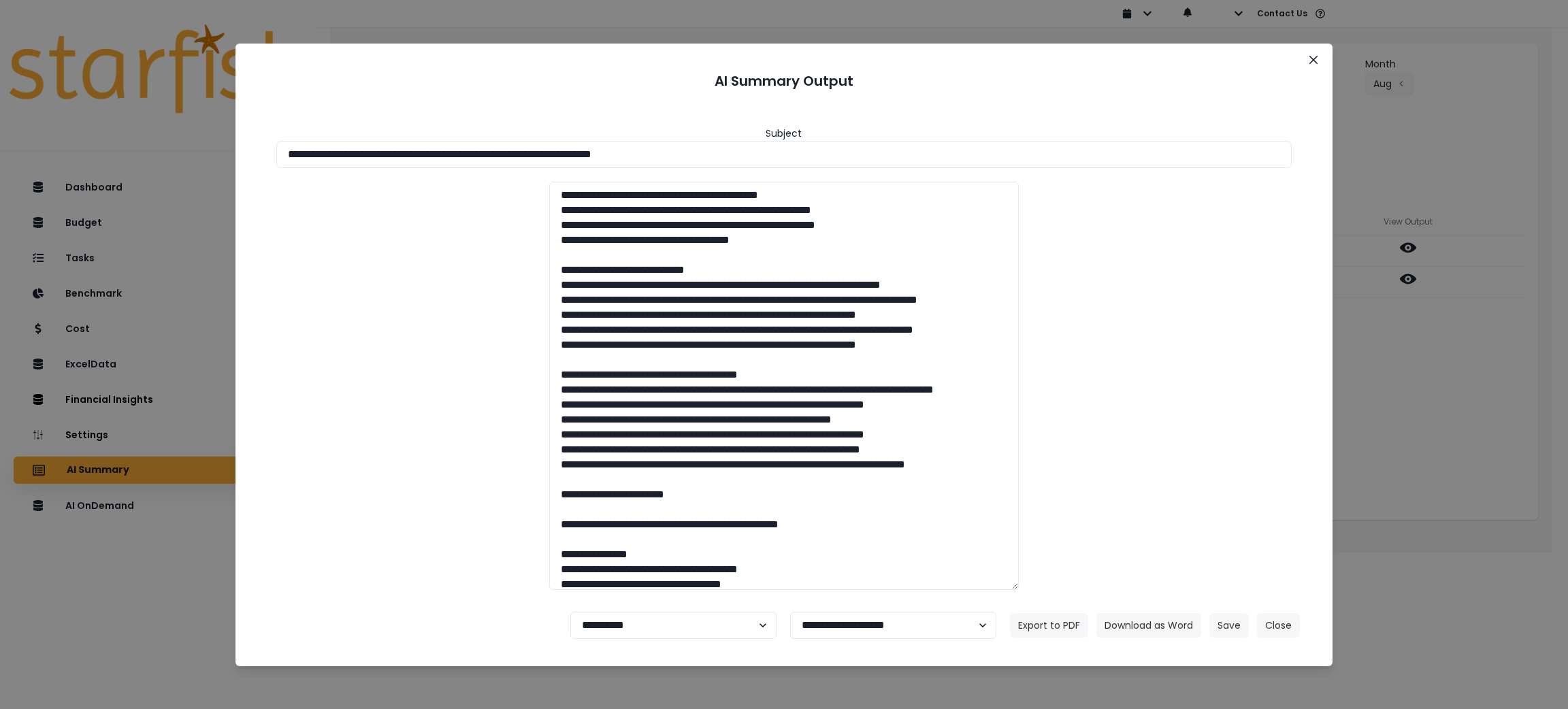
click at [1407, 401] on div "**********" at bounding box center [784, 354] width 1568 height 709
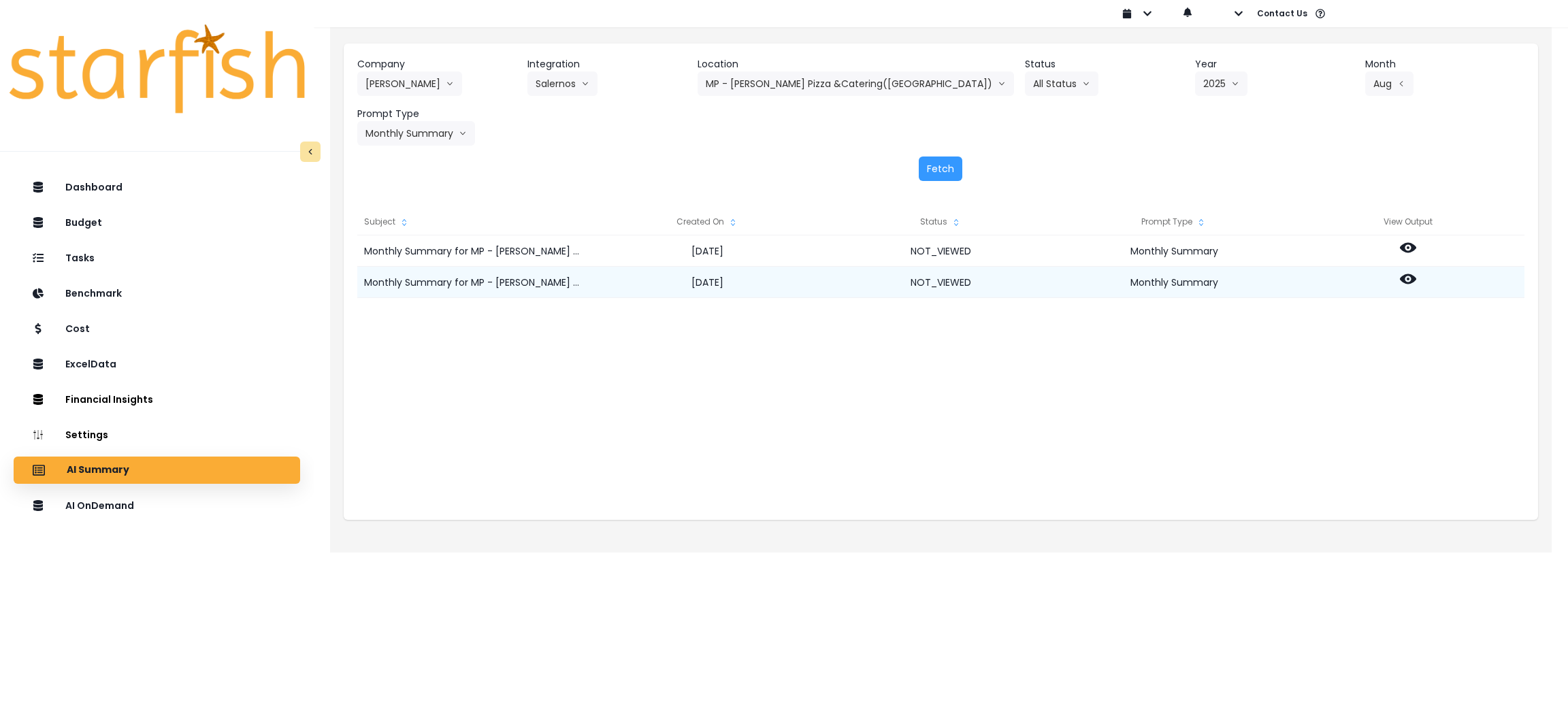
click at [1409, 269] on div at bounding box center [1408, 282] width 234 height 31
click at [1409, 275] on icon at bounding box center [1408, 279] width 16 height 10
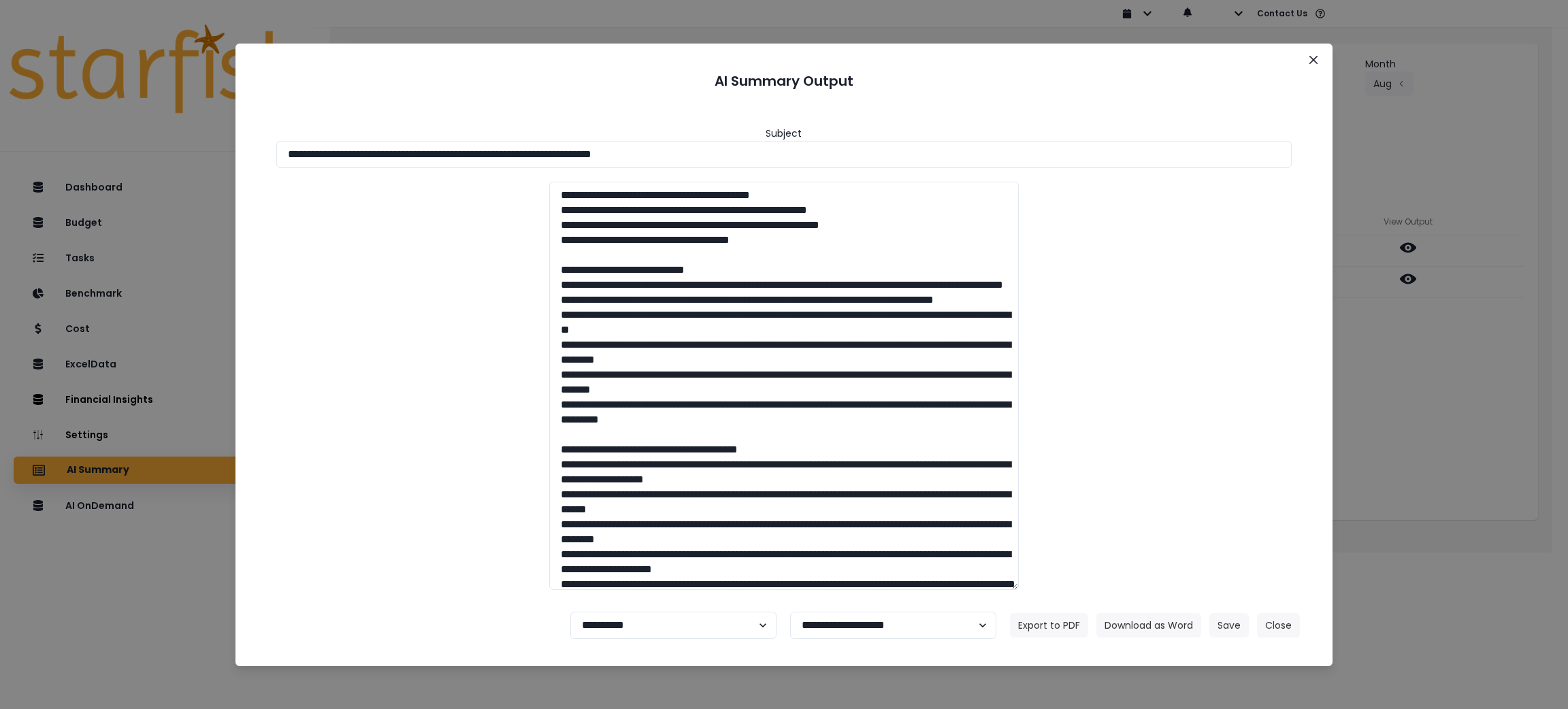
drag, startPoint x: 730, startPoint y: 146, endPoint x: 31, endPoint y: 72, distance: 702.9
click at [31, 72] on div "**********" at bounding box center [784, 354] width 1568 height 709
click at [1136, 618] on button "Download as Word" at bounding box center [1149, 625] width 105 height 25
click at [1238, 341] on div at bounding box center [784, 386] width 1043 height 409
click at [1293, 628] on button "Close" at bounding box center [1278, 625] width 43 height 25
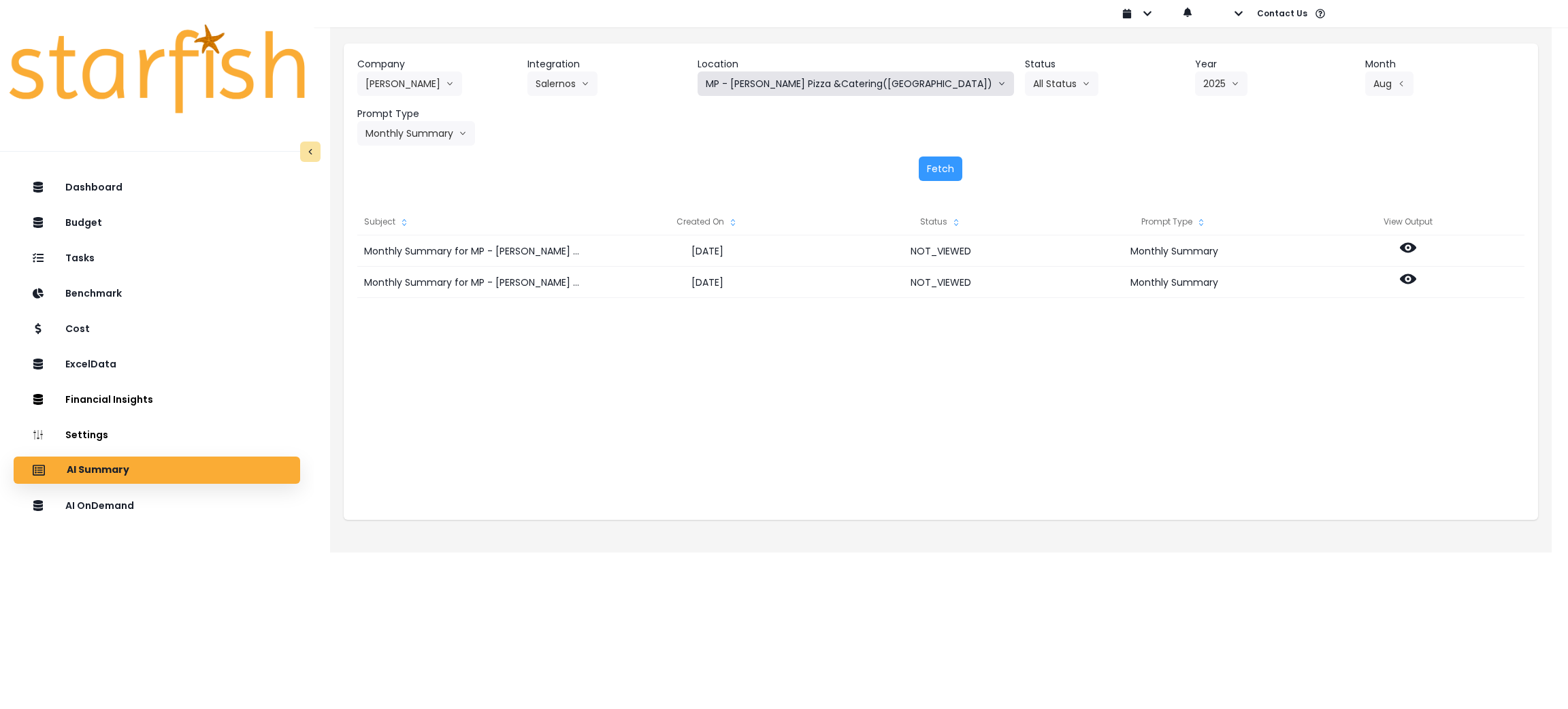
click at [815, 87] on button "MP - [PERSON_NAME] Pizza &Catering([GEOGRAPHIC_DATA])" at bounding box center [855, 83] width 317 height 25
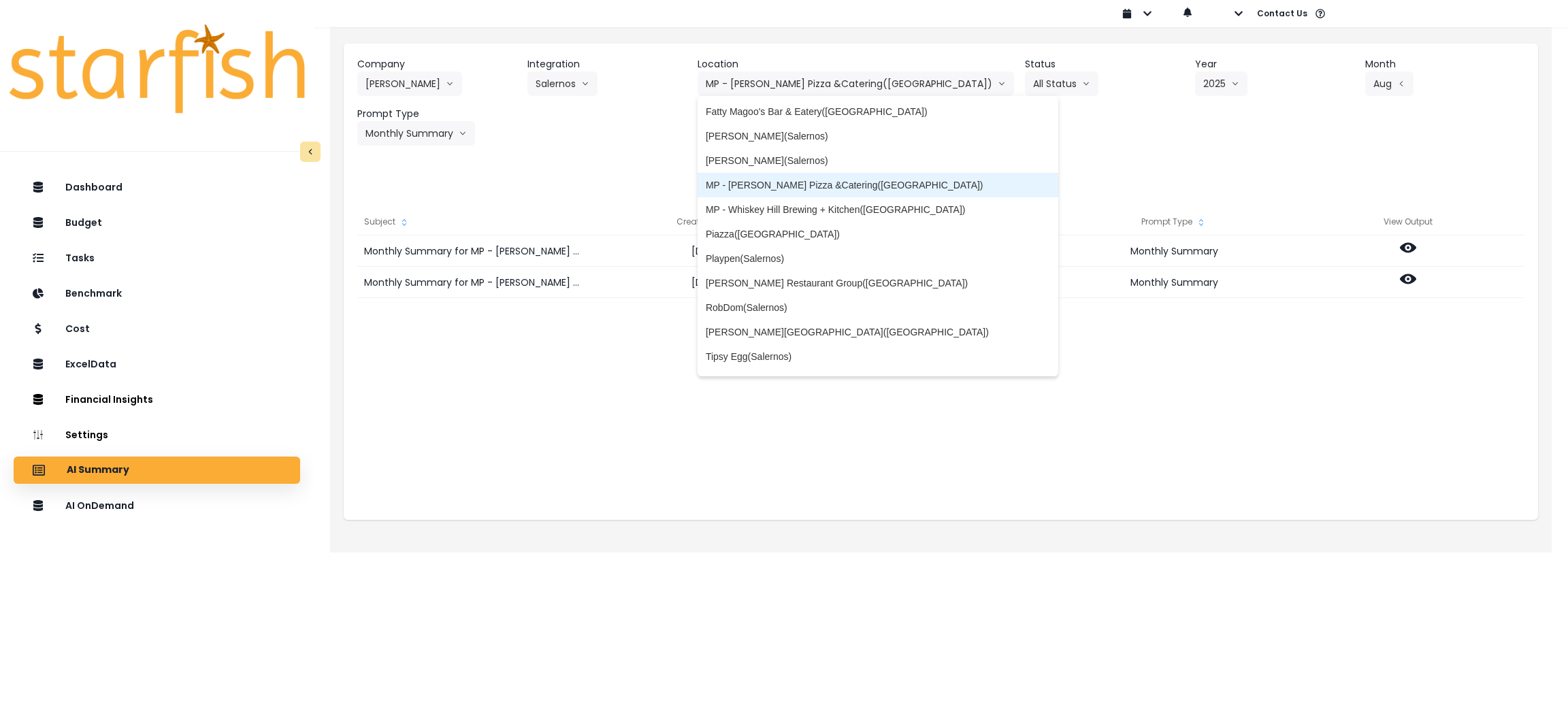
scroll to position [305, 0]
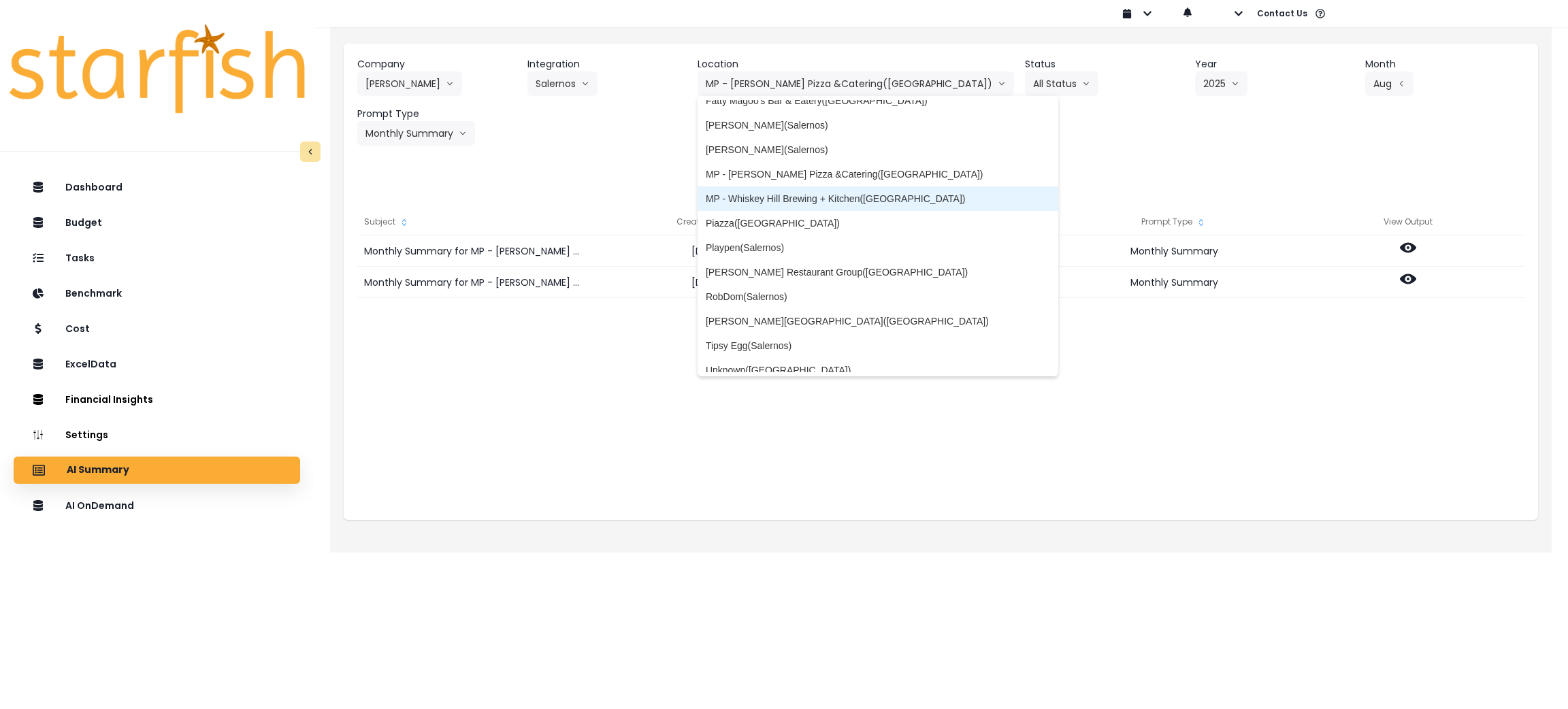
click at [907, 196] on span "MP - Whiskey Hill Brewing + Kitchen([GEOGRAPHIC_DATA])" at bounding box center [878, 198] width 345 height 13
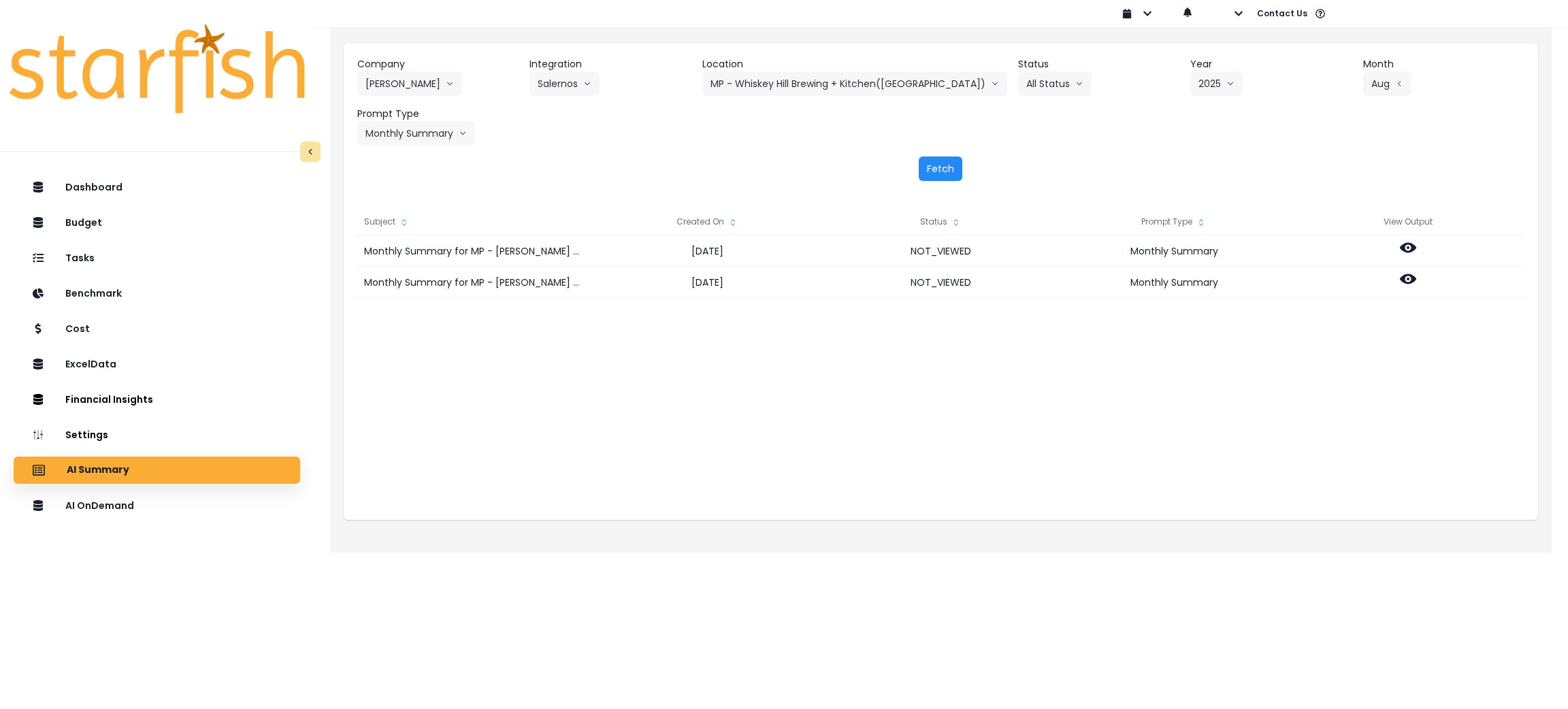
click at [954, 158] on button "Fetch" at bounding box center [940, 168] width 43 height 25
click at [1105, 156] on div "Fetch" at bounding box center [940, 168] width 1167 height 25
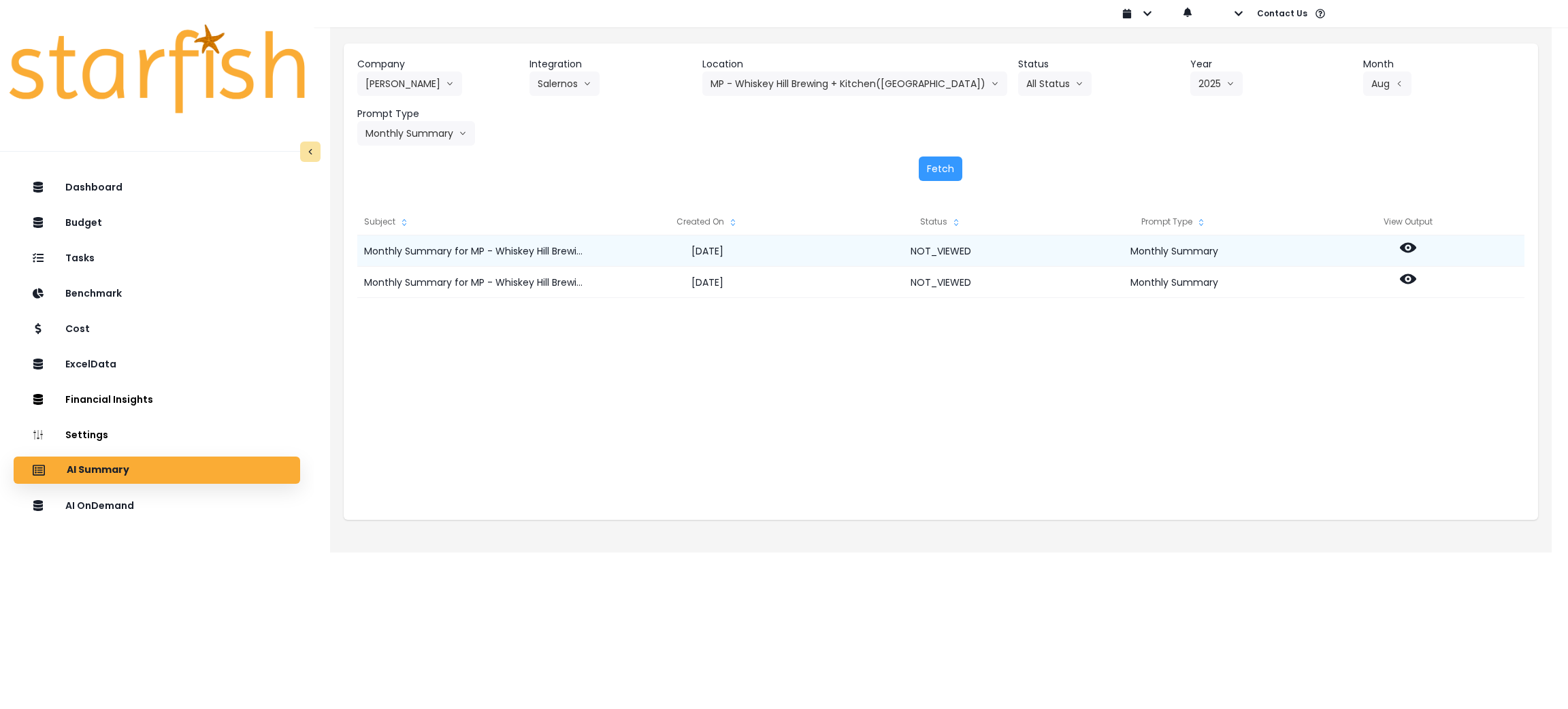
click at [1406, 246] on circle at bounding box center [1408, 248] width 3 height 3
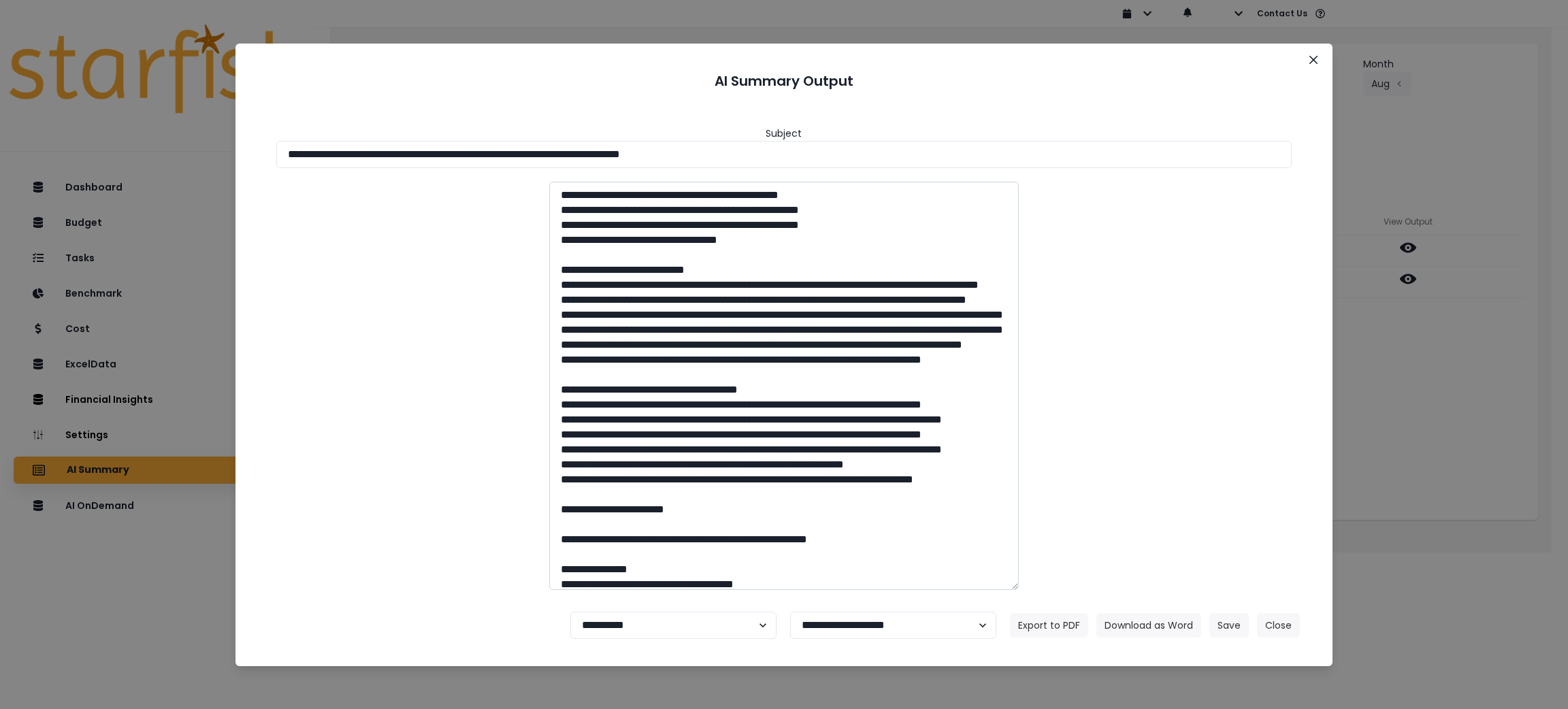
drag, startPoint x: 787, startPoint y: 153, endPoint x: 561, endPoint y: 362, distance: 307.8
click at [79, 145] on div "**********" at bounding box center [784, 354] width 1568 height 709
click at [1150, 621] on button "Download as Word" at bounding box center [1149, 625] width 105 height 25
drag, startPoint x: 1189, startPoint y: 333, endPoint x: 1173, endPoint y: 326, distance: 17.5
click at [1187, 333] on div at bounding box center [784, 386] width 1043 height 409
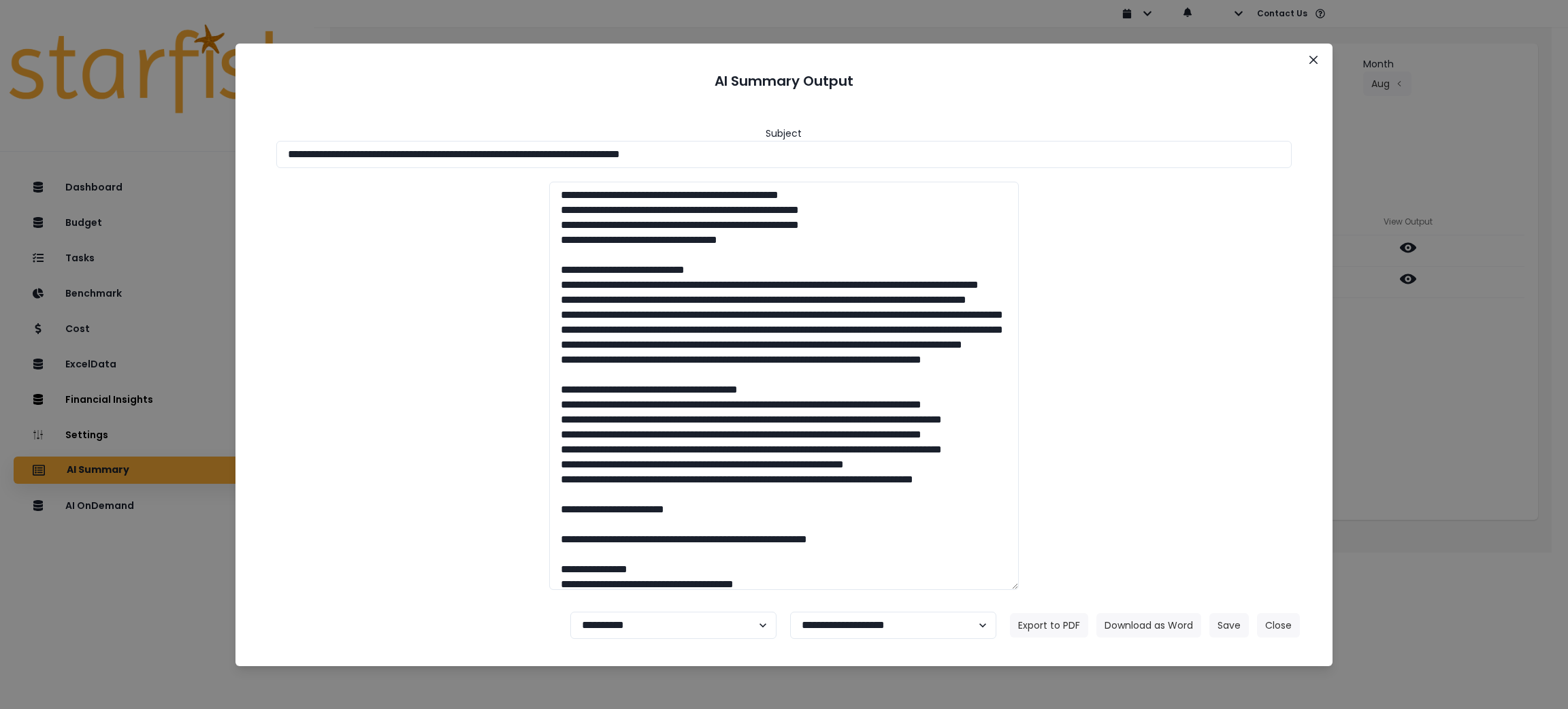
click at [1441, 344] on div "**********" at bounding box center [784, 354] width 1568 height 709
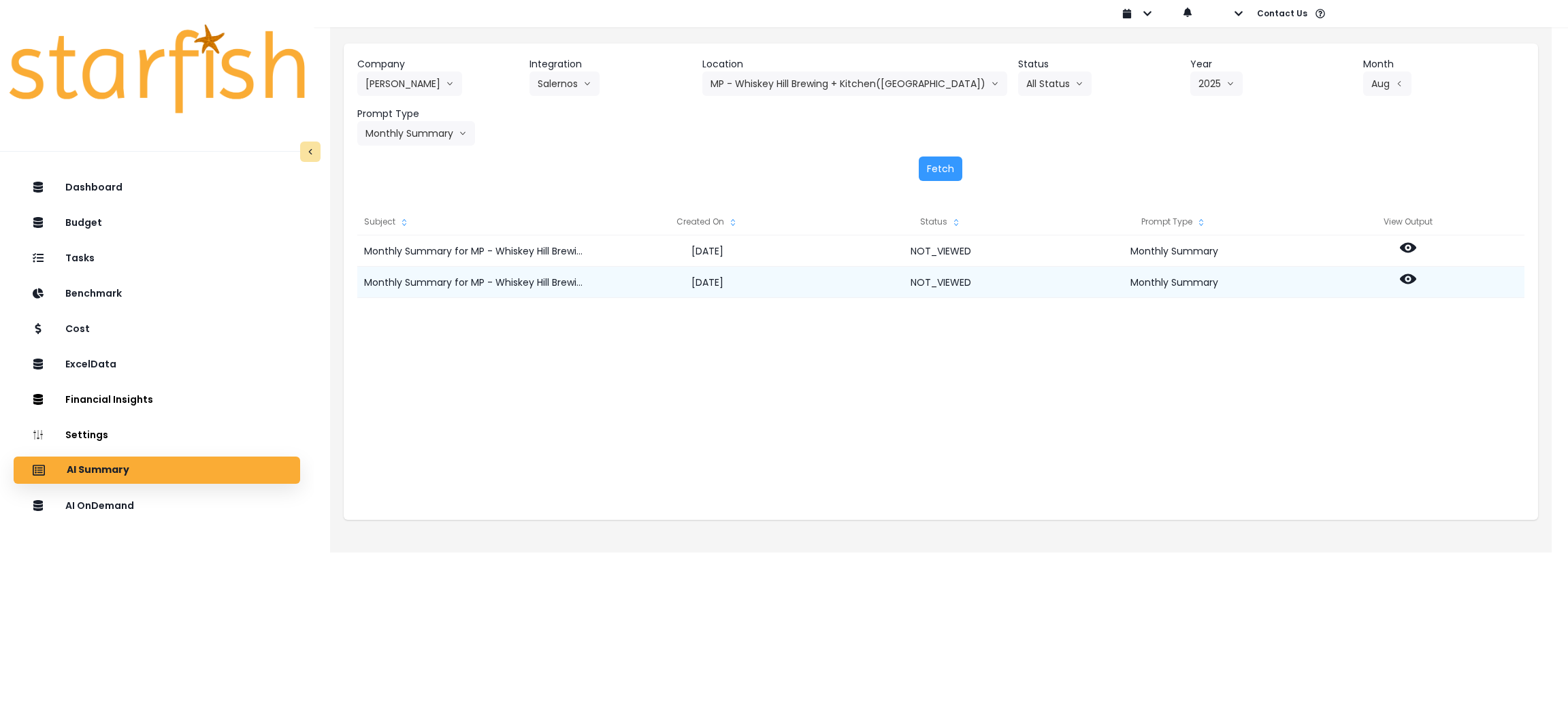
click at [1413, 273] on icon at bounding box center [1408, 279] width 16 height 16
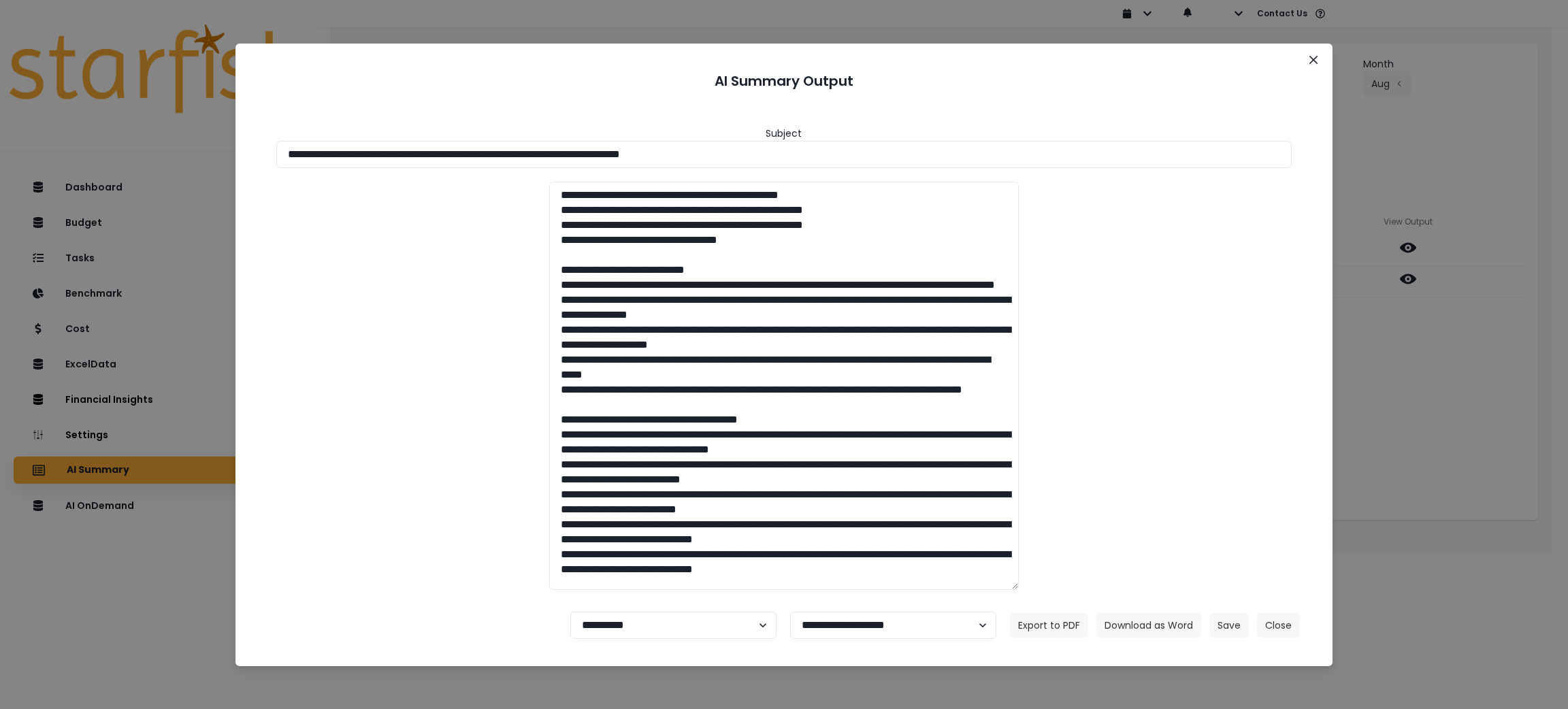
drag, startPoint x: 793, startPoint y: 153, endPoint x: 60, endPoint y: 82, distance: 736.4
click at [79, 79] on div "**********" at bounding box center [784, 354] width 1568 height 709
click at [1133, 623] on button "Download as Word" at bounding box center [1149, 625] width 105 height 25
click at [1278, 625] on button "Close" at bounding box center [1278, 625] width 43 height 25
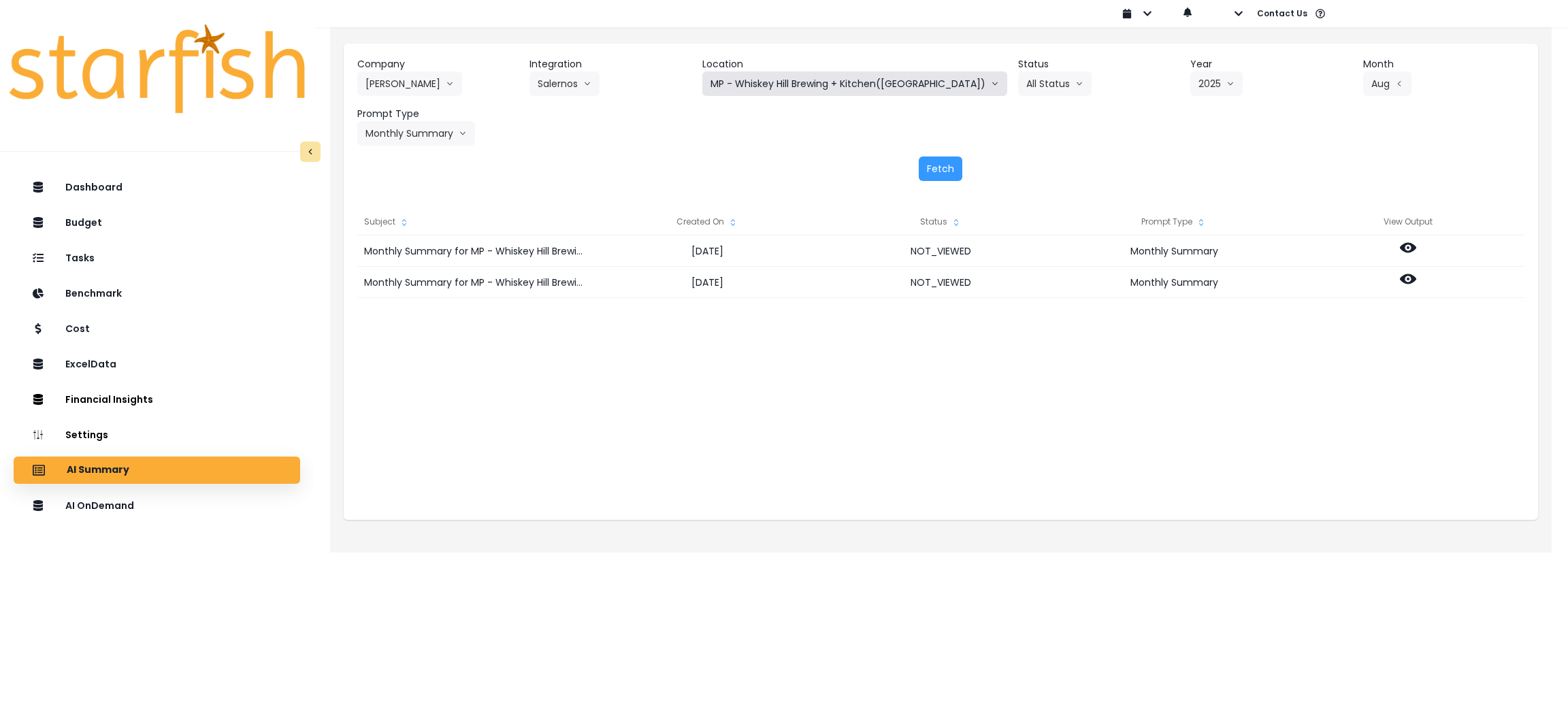
click at [869, 79] on button "MP - Whiskey Hill Brewing + Kitchen([GEOGRAPHIC_DATA])" at bounding box center [854, 83] width 305 height 25
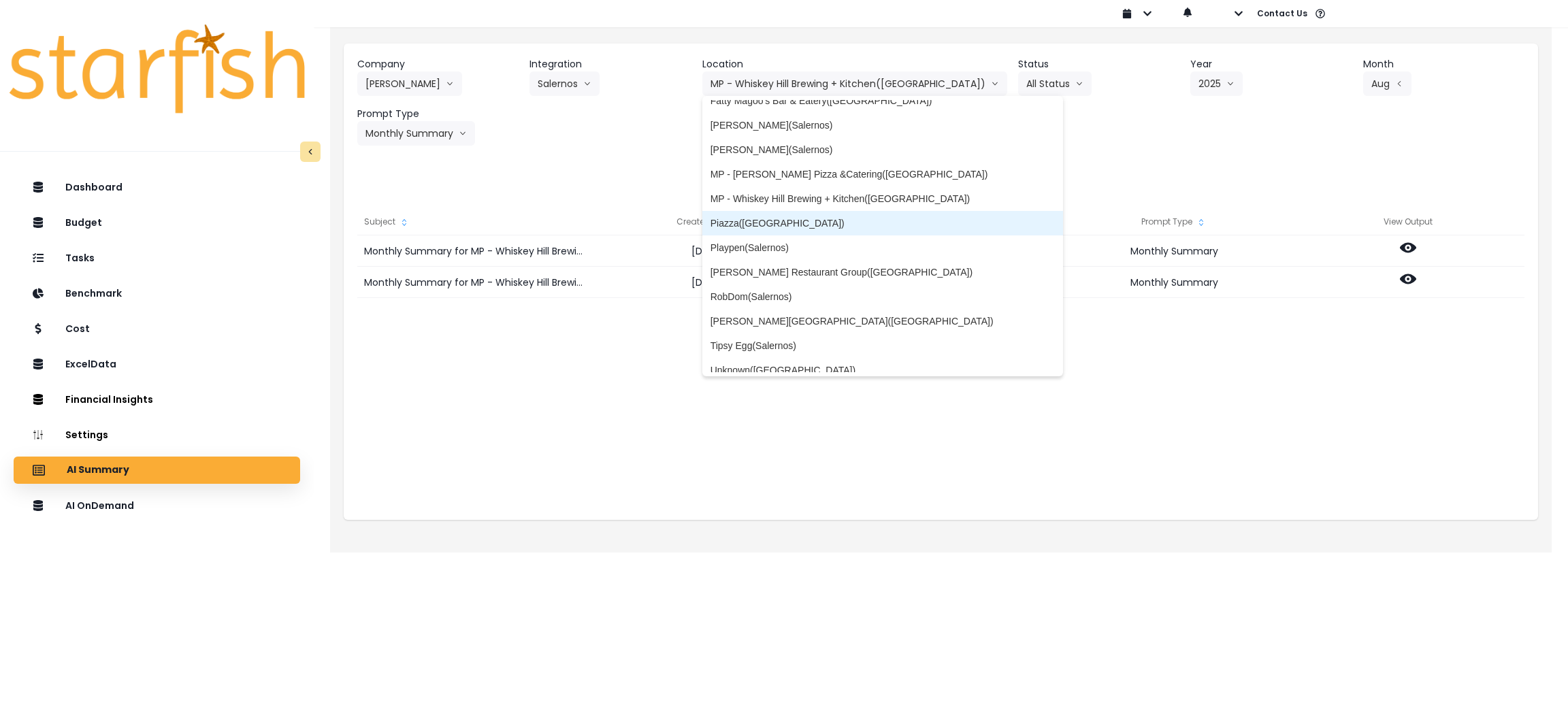
click at [779, 214] on li "Piazza([GEOGRAPHIC_DATA])" at bounding box center [882, 223] width 362 height 25
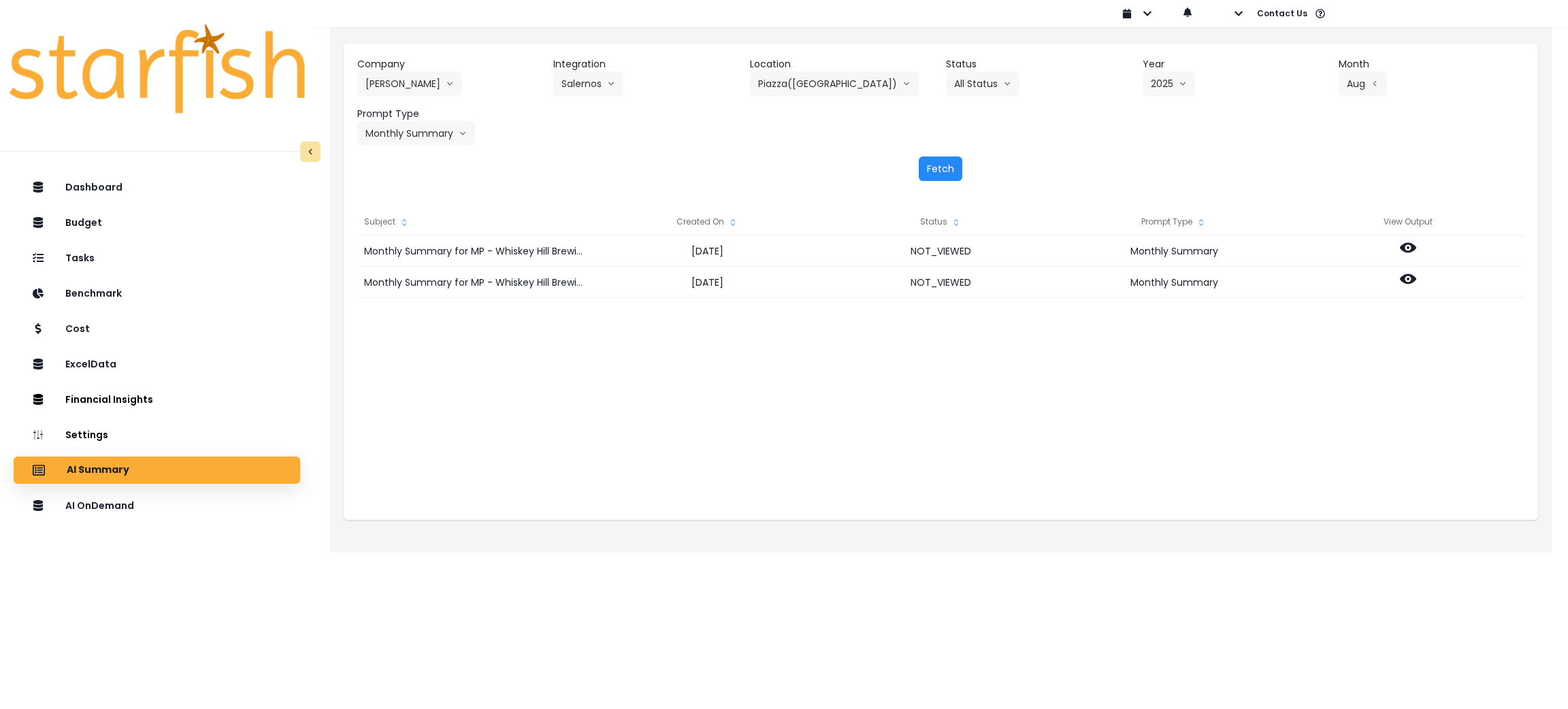
click at [950, 174] on button "Fetch" at bounding box center [940, 168] width 43 height 25
click at [1047, 432] on div "Monthly Summary for Piazza([GEOGRAPHIC_DATA]) for [DATE] [DATE] NOT_VIEWED Mont…" at bounding box center [940, 372] width 1167 height 273
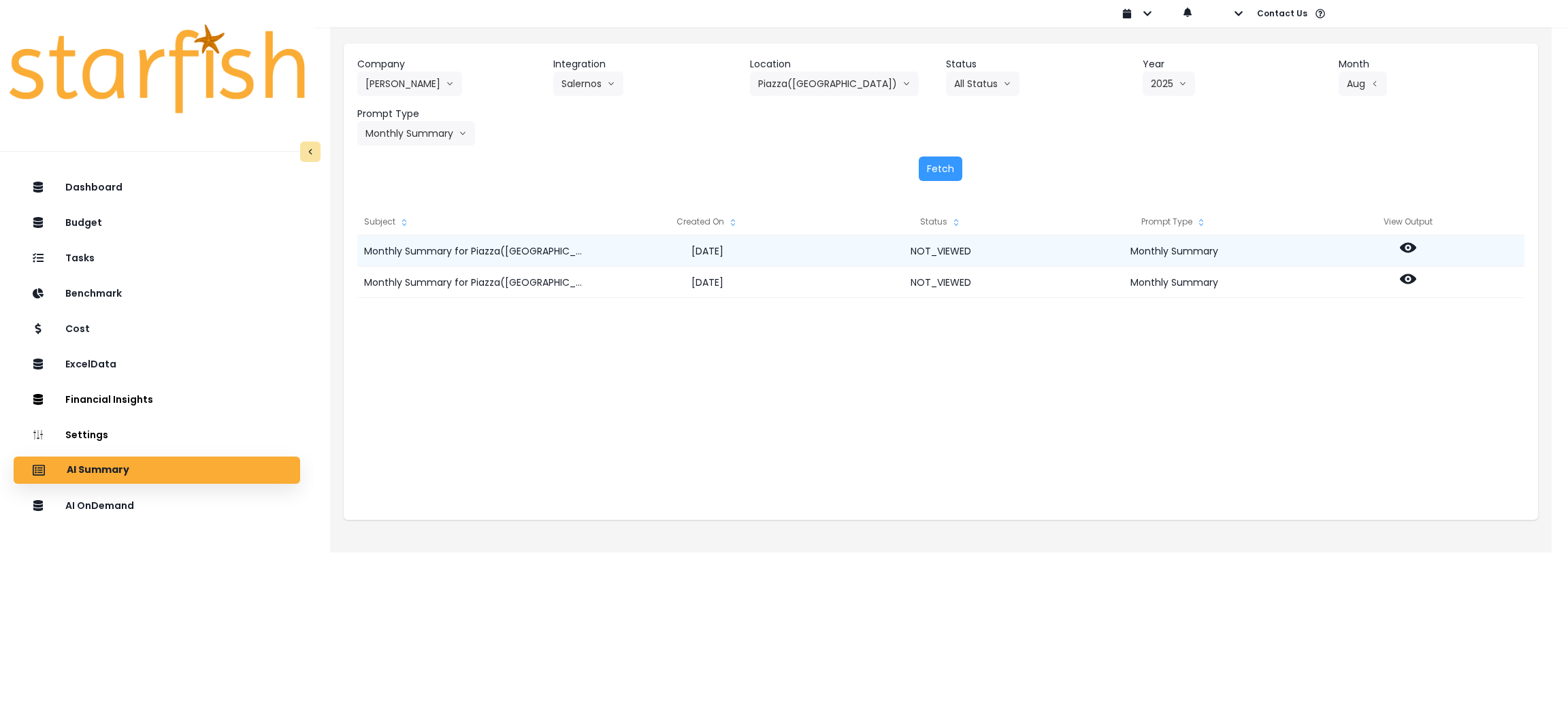
click at [1407, 251] on icon at bounding box center [1408, 248] width 16 height 16
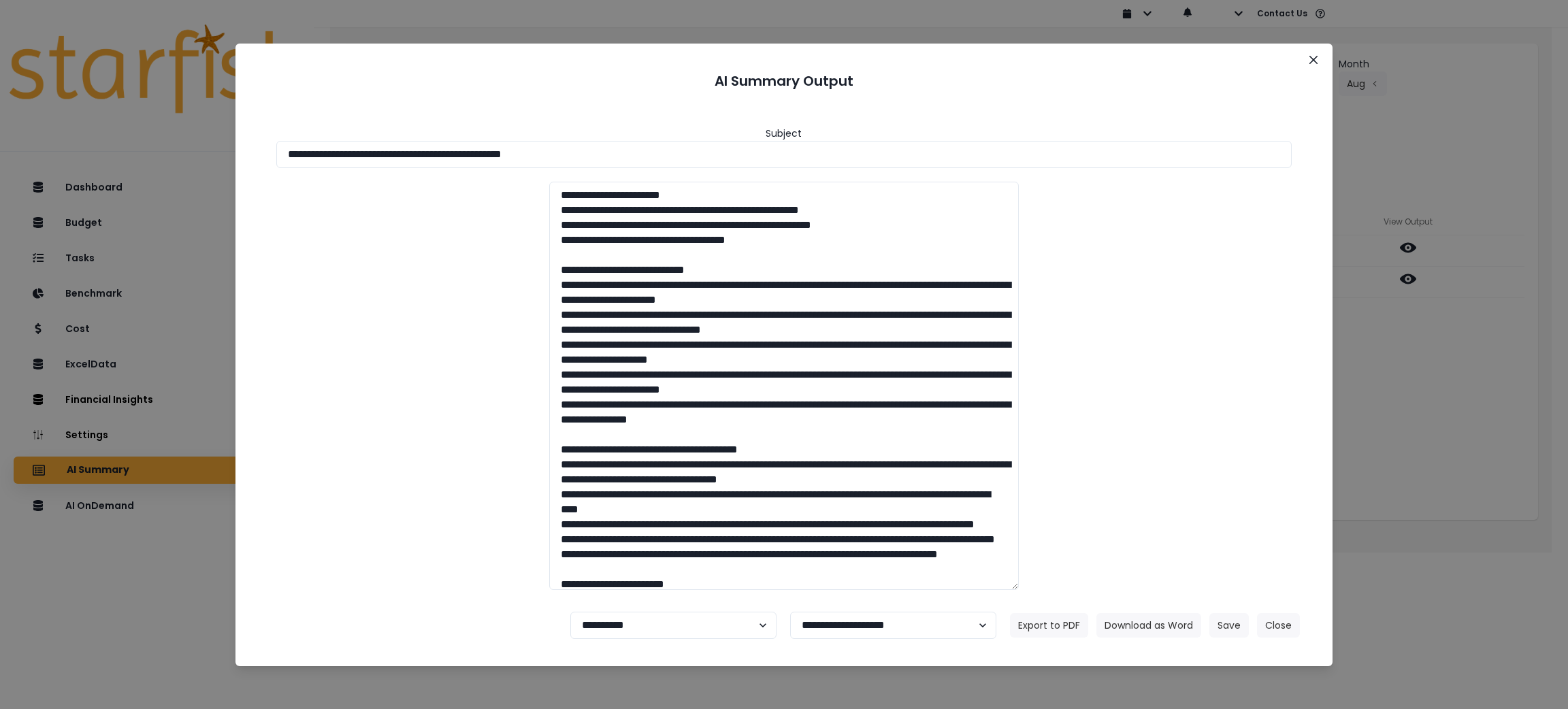
drag, startPoint x: 632, startPoint y: 147, endPoint x: 108, endPoint y: 162, distance: 524.2
click at [108, 162] on div "**********" at bounding box center [784, 354] width 1568 height 709
click at [1157, 624] on button "Download as Word" at bounding box center [1149, 625] width 105 height 25
click at [1455, 410] on div "**********" at bounding box center [784, 354] width 1568 height 709
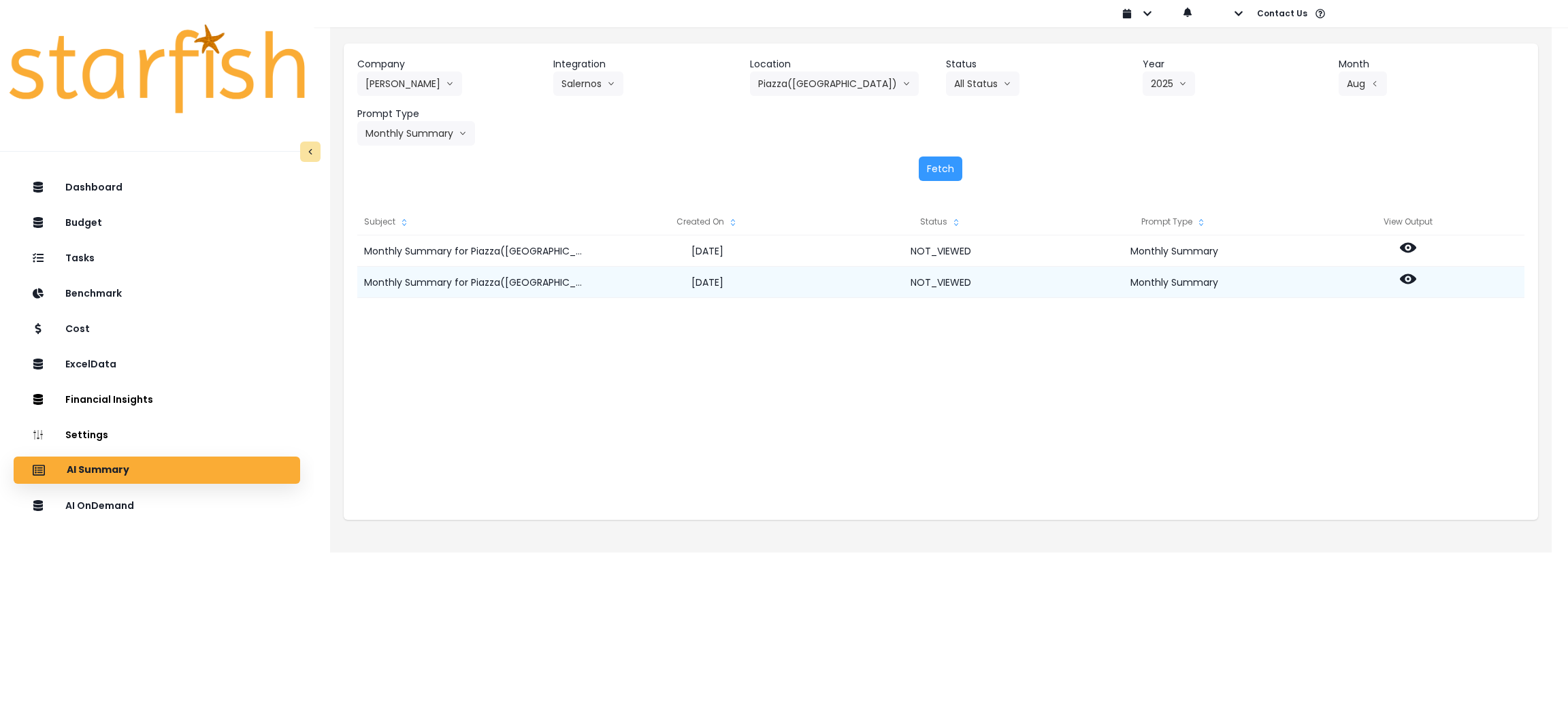
click at [1419, 270] on div at bounding box center [1408, 282] width 234 height 31
click at [1404, 276] on icon at bounding box center [1408, 279] width 16 height 10
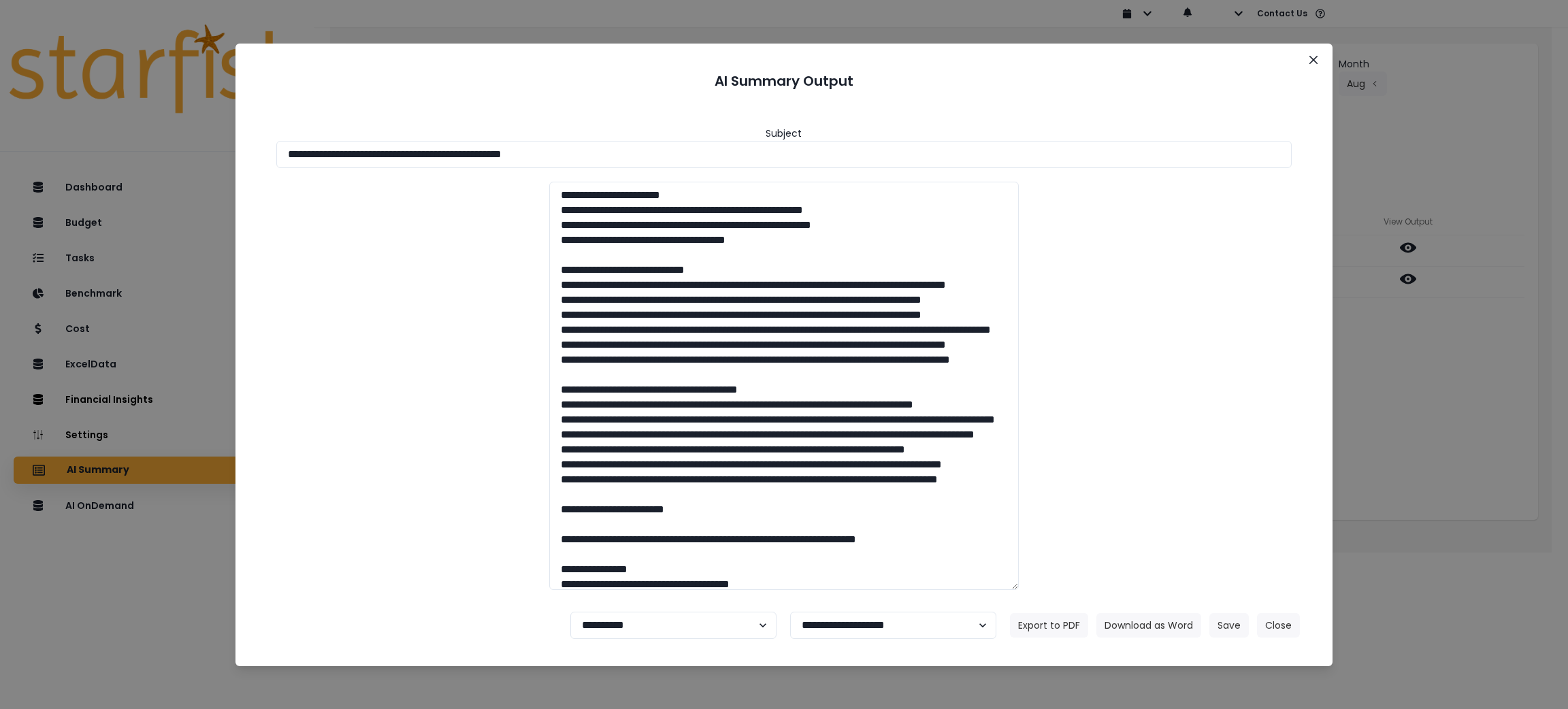
drag, startPoint x: 618, startPoint y: 145, endPoint x: 385, endPoint y: 273, distance: 265.8
click at [55, 150] on div "**********" at bounding box center [784, 354] width 1568 height 709
click at [1141, 632] on button "Download as Word" at bounding box center [1149, 625] width 105 height 25
